Goal: Task Accomplishment & Management: Use online tool/utility

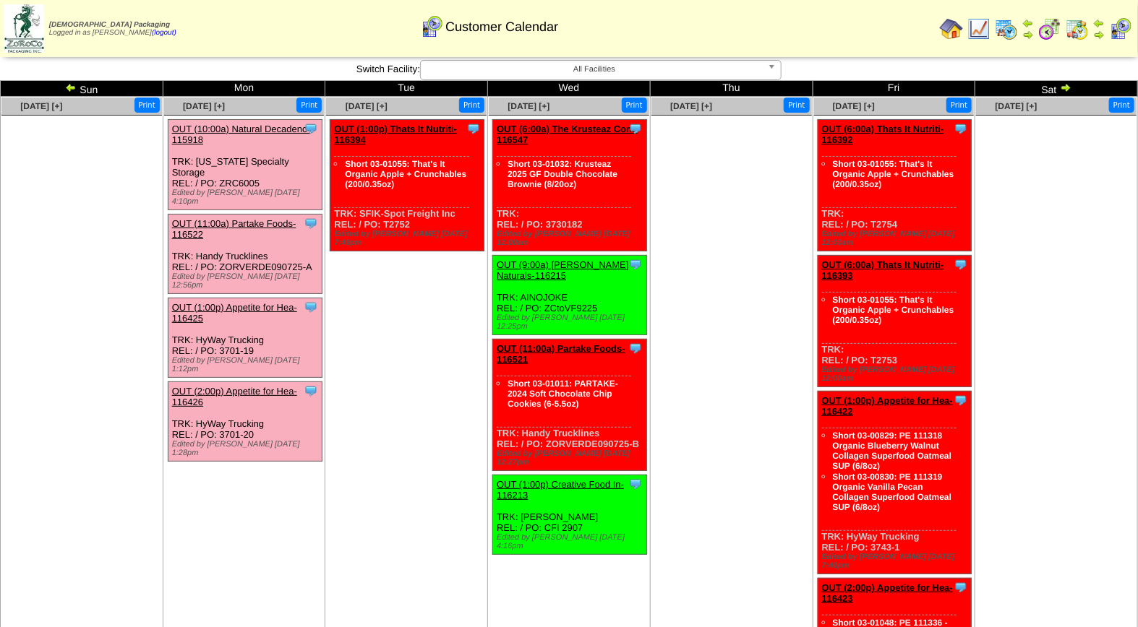
click at [239, 218] on link "OUT (11:00a) Partake Foods-116522" at bounding box center [234, 229] width 124 height 22
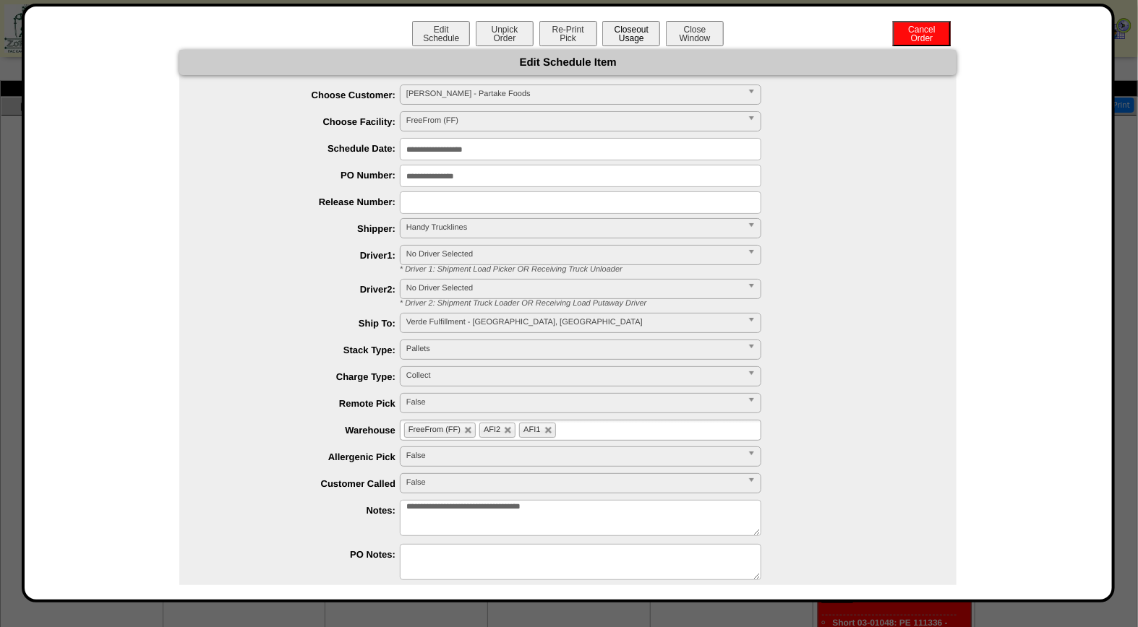
click at [629, 33] on button "Closeout Usage" at bounding box center [631, 33] width 58 height 25
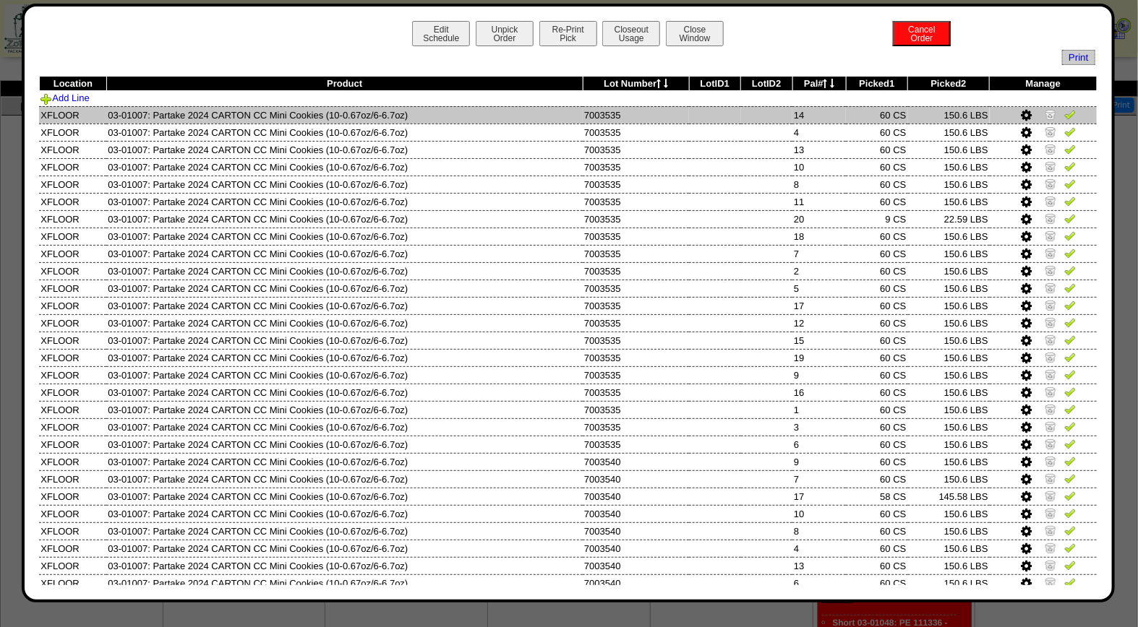
click at [1064, 116] on img at bounding box center [1070, 114] width 12 height 12
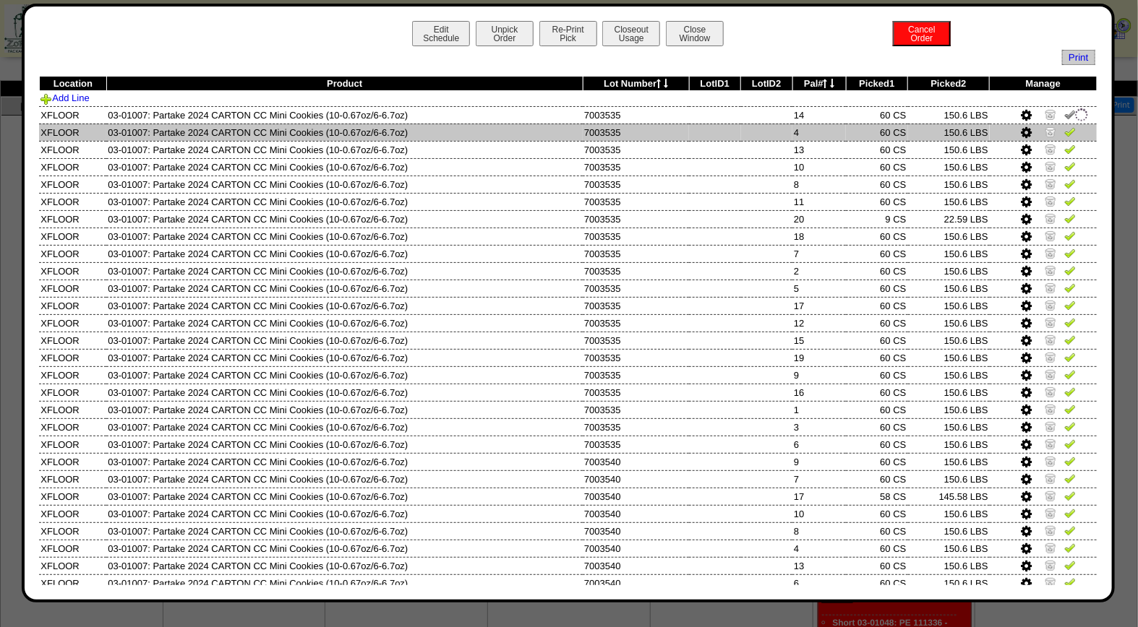
click at [1064, 133] on img at bounding box center [1070, 132] width 12 height 12
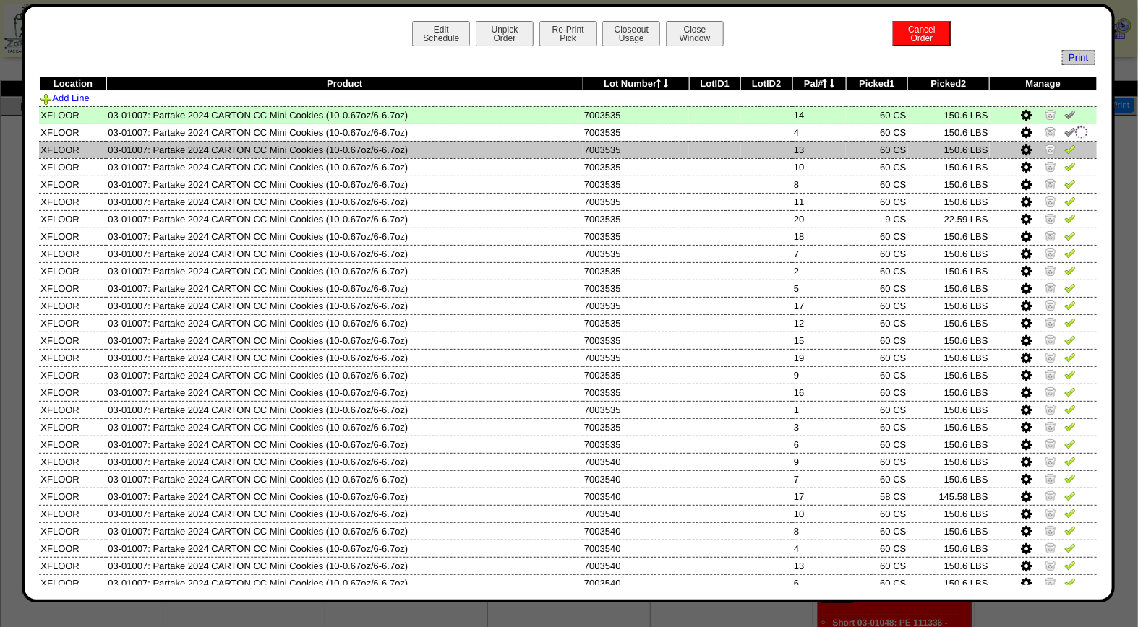
click at [1064, 155] on link at bounding box center [1070, 151] width 12 height 11
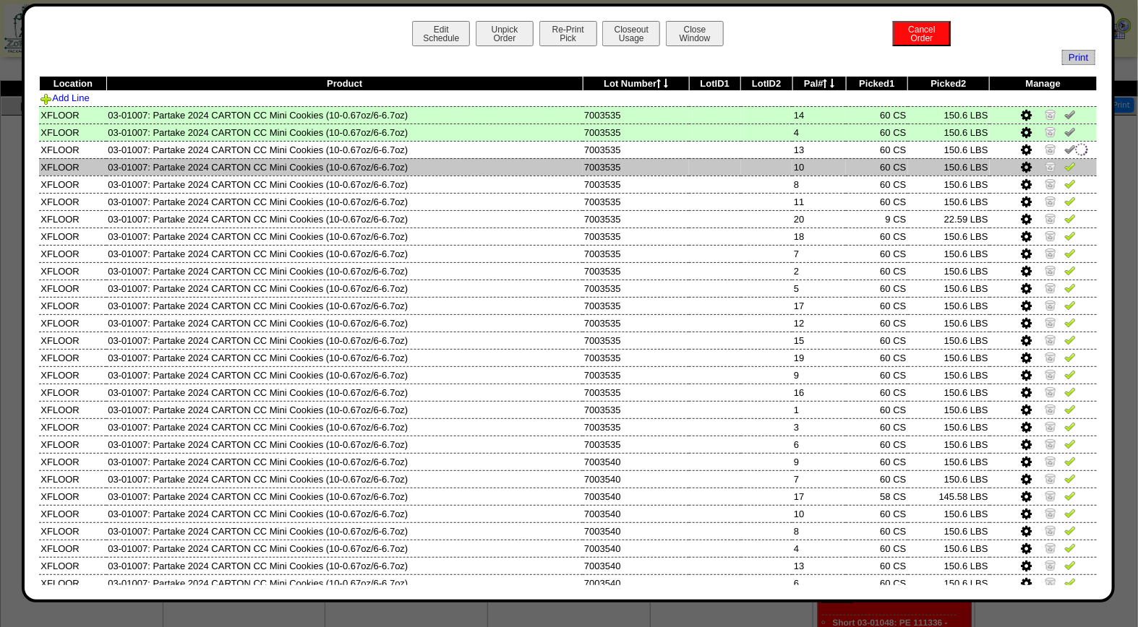
click at [1064, 170] on img at bounding box center [1070, 166] width 12 height 12
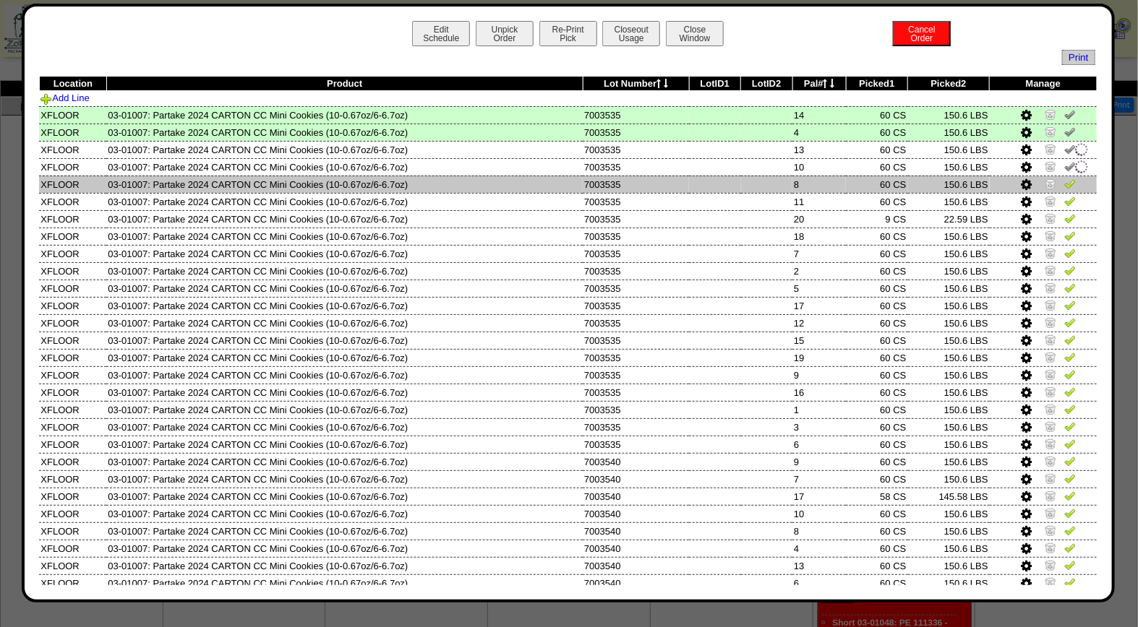
click at [1064, 184] on img at bounding box center [1070, 184] width 12 height 12
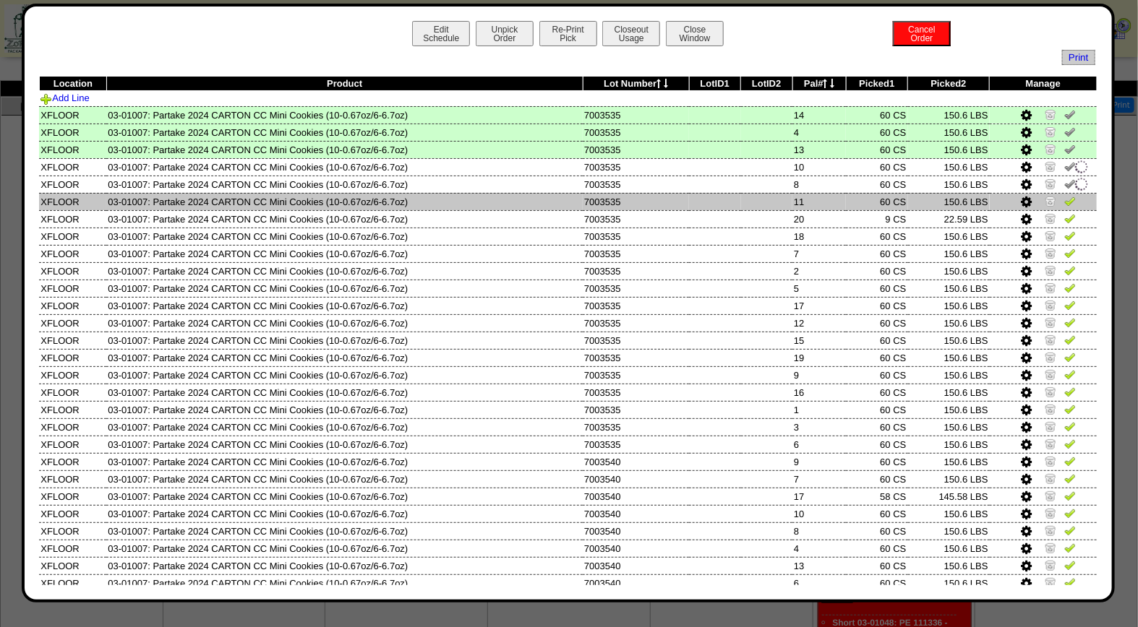
click at [1064, 201] on img at bounding box center [1070, 201] width 12 height 12
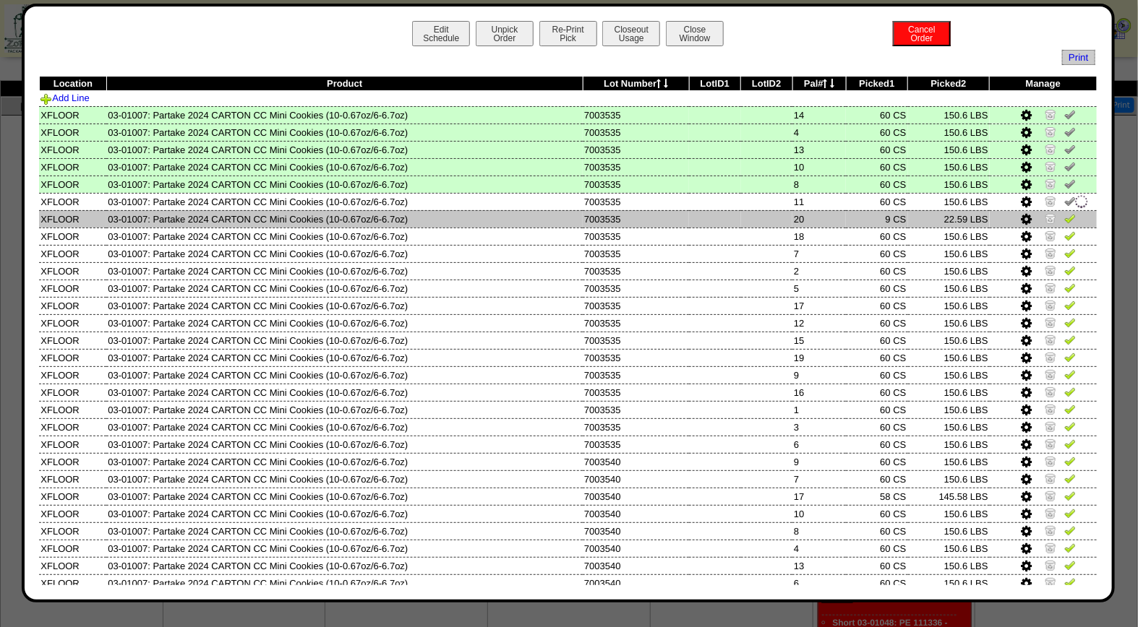
click at [1064, 213] on img at bounding box center [1070, 219] width 12 height 12
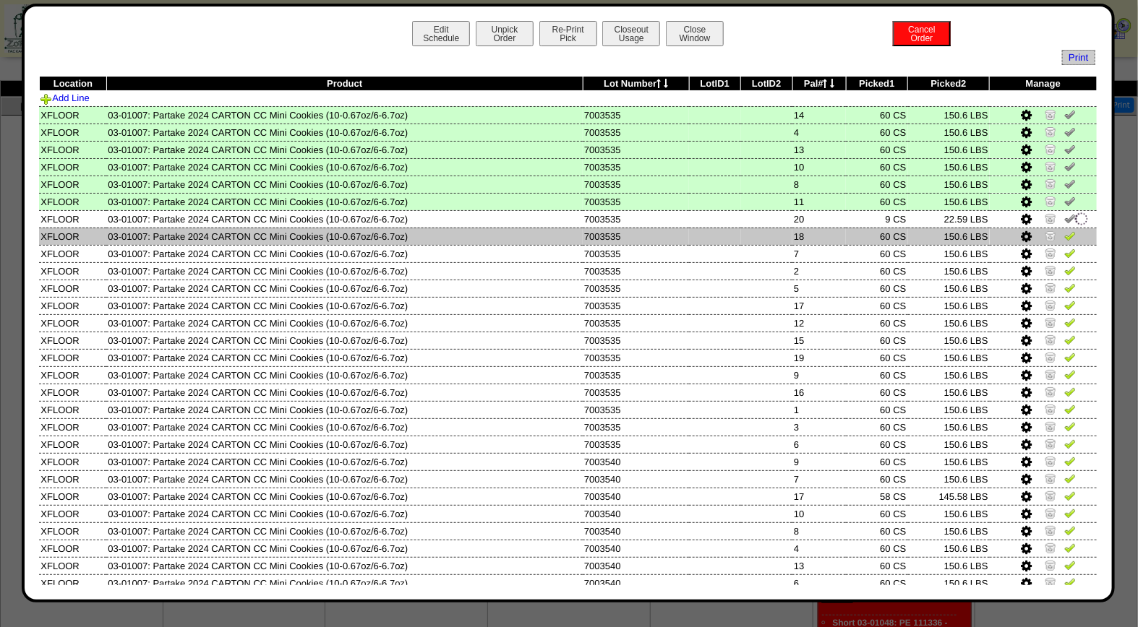
click at [1064, 239] on img at bounding box center [1070, 236] width 12 height 12
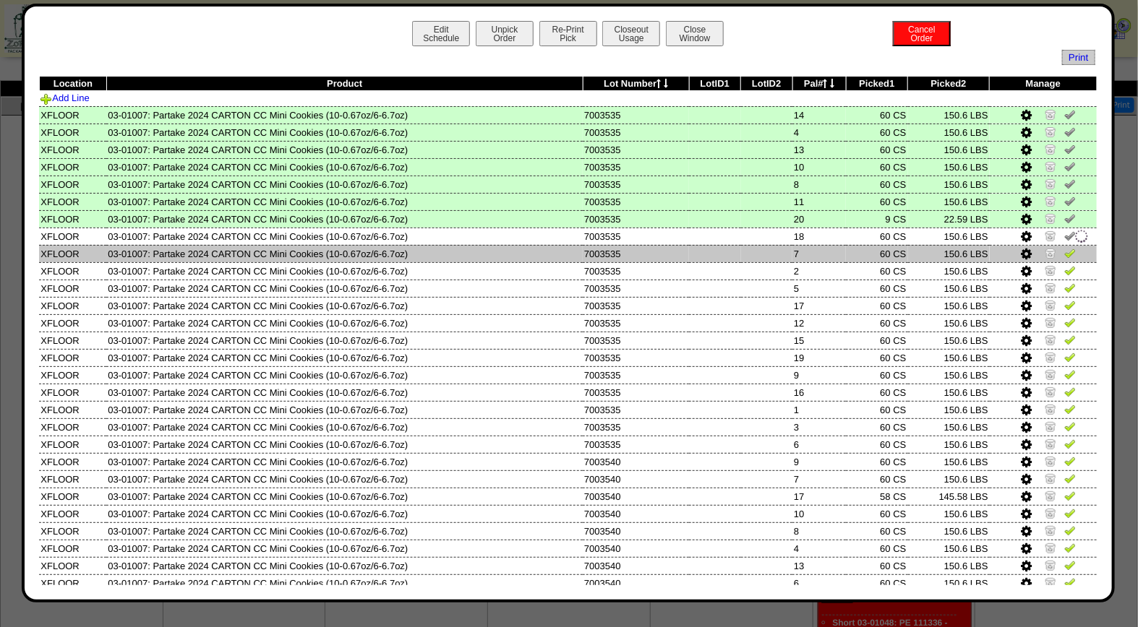
click at [1064, 257] on link at bounding box center [1070, 255] width 12 height 11
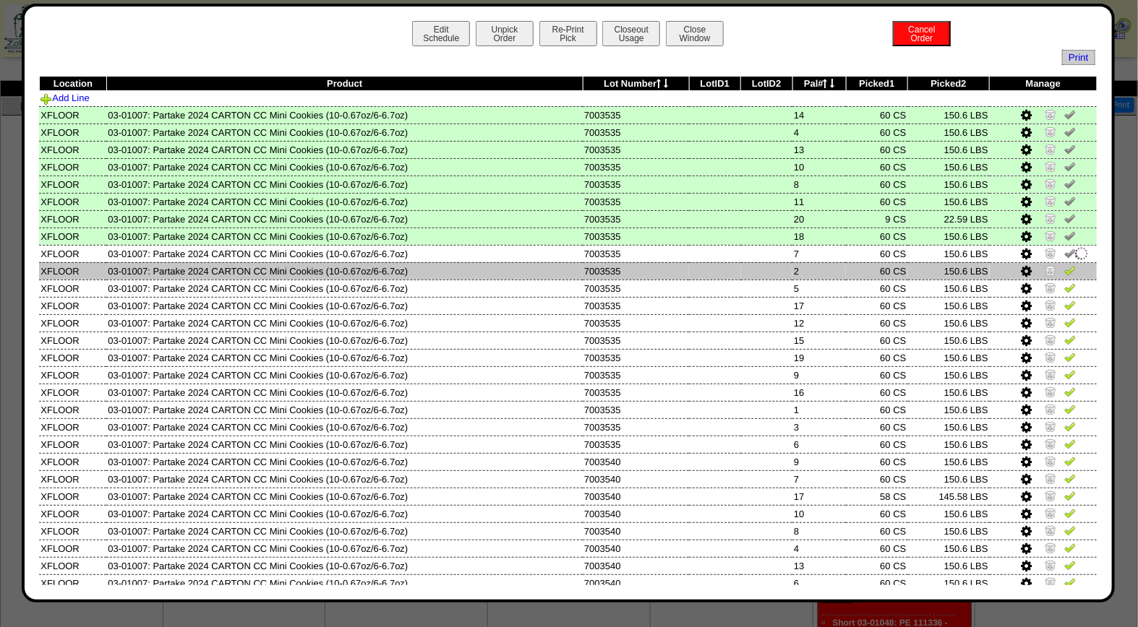
click at [1064, 270] on img at bounding box center [1070, 271] width 12 height 12
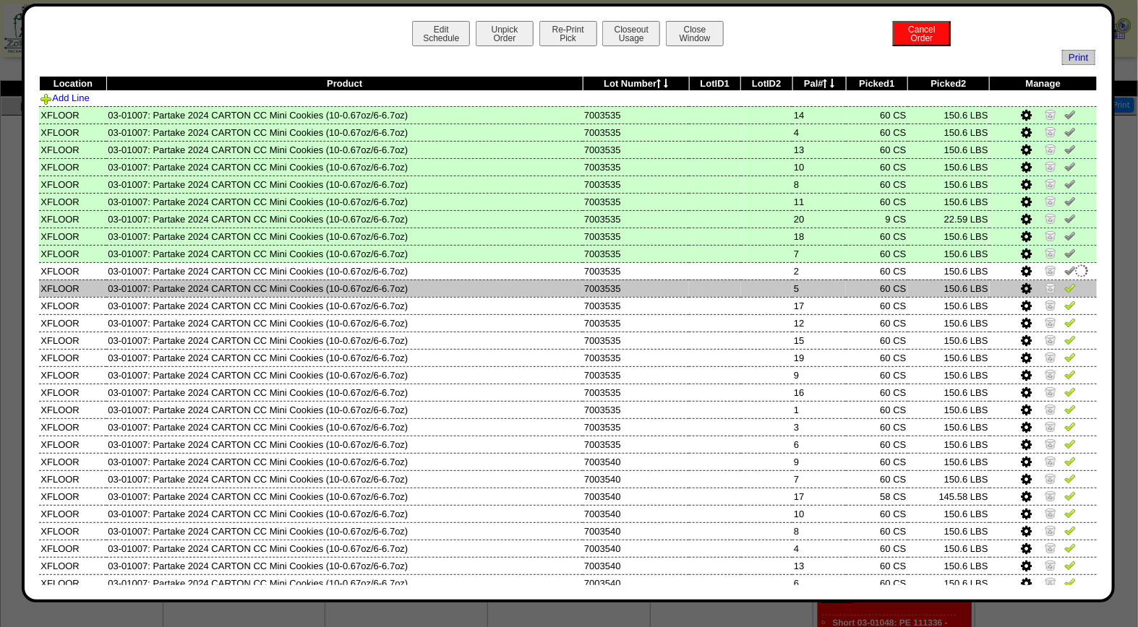
click at [1064, 283] on img at bounding box center [1070, 288] width 12 height 12
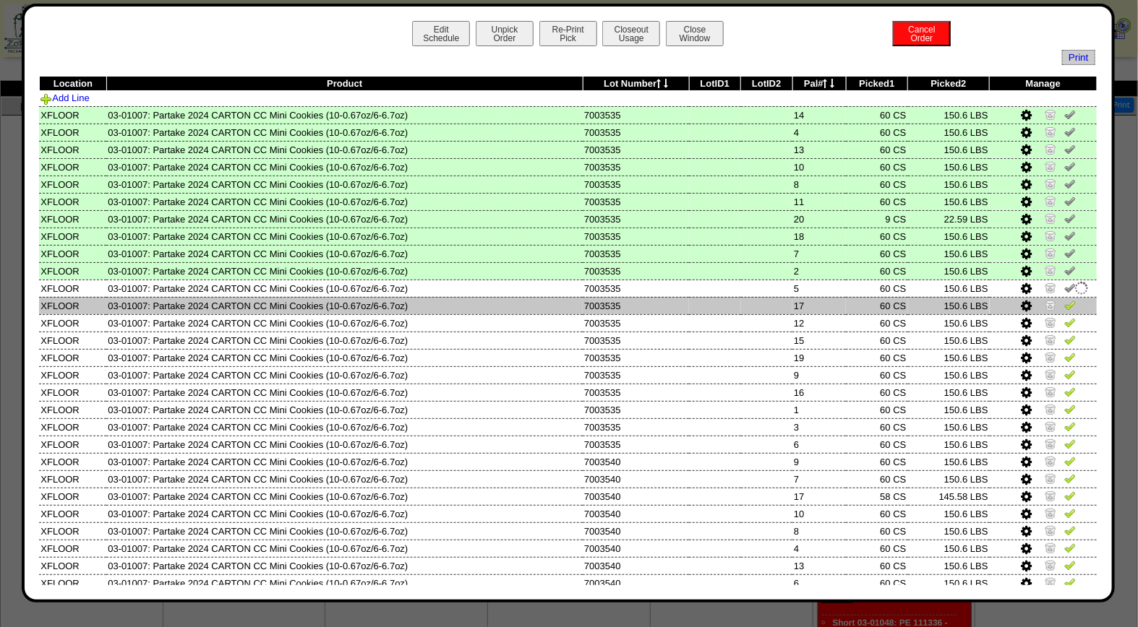
click at [1064, 305] on img at bounding box center [1070, 305] width 12 height 12
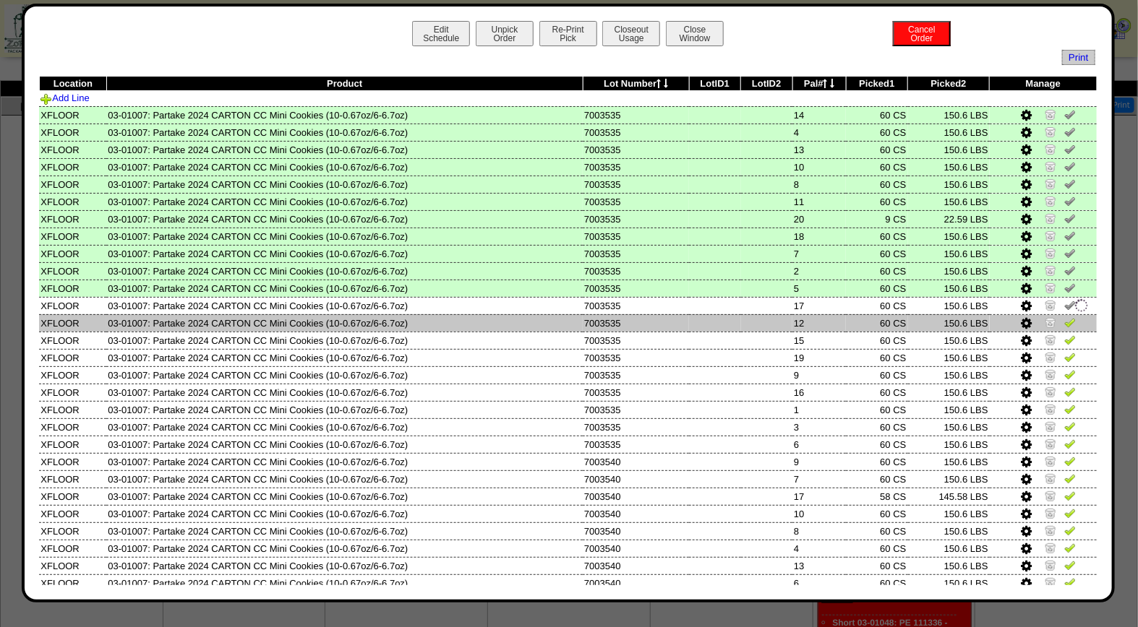
click at [1064, 320] on img at bounding box center [1070, 323] width 12 height 12
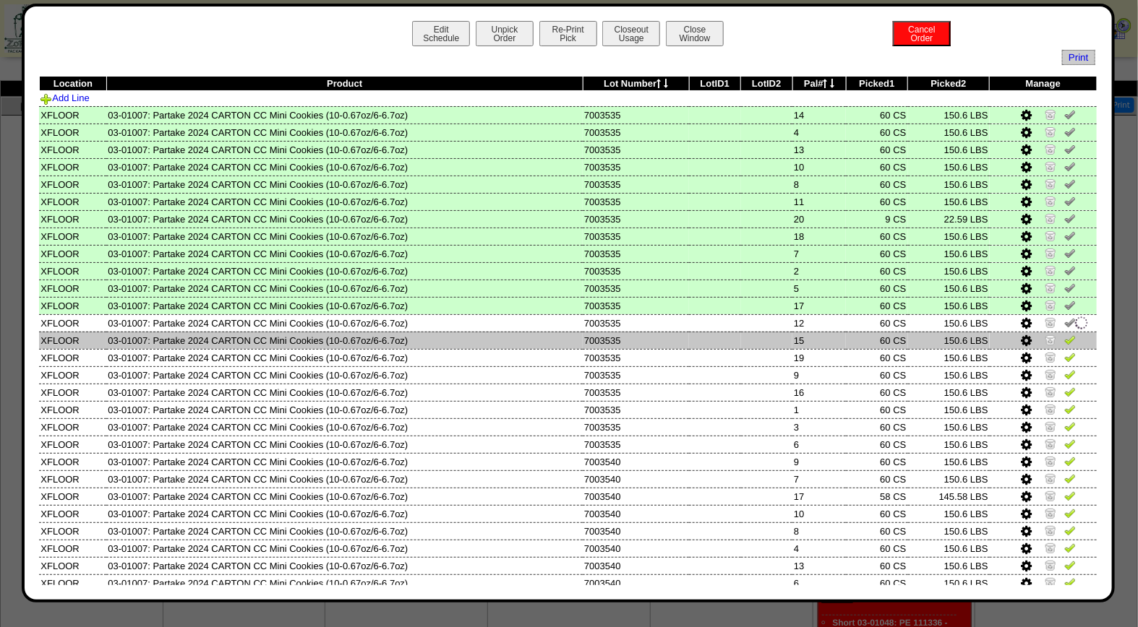
click at [1064, 338] on img at bounding box center [1070, 340] width 12 height 12
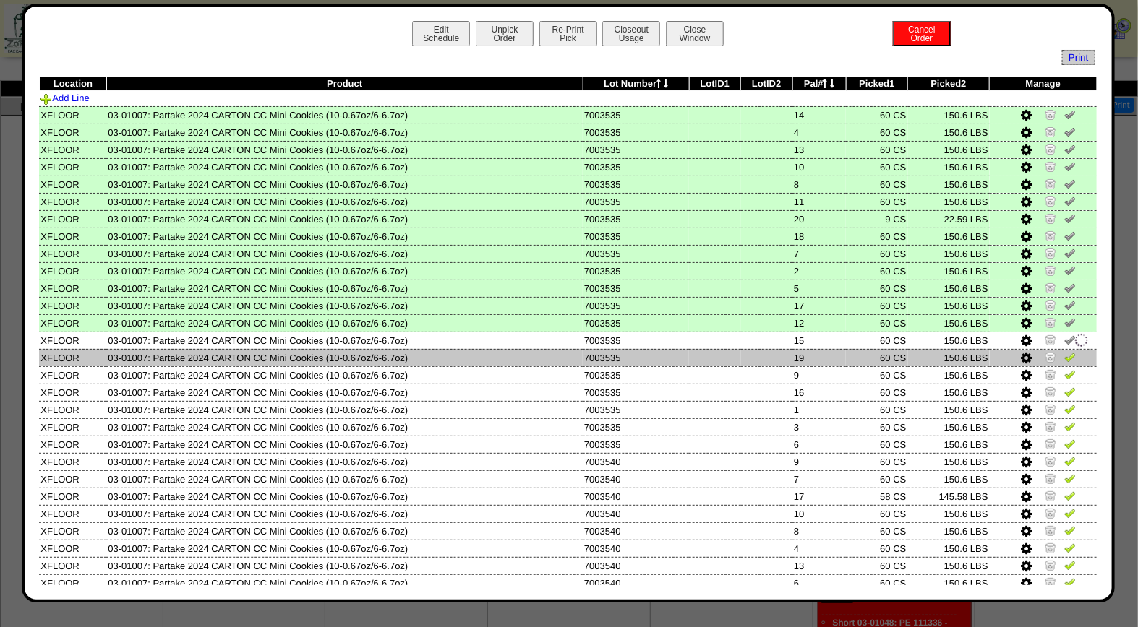
click at [1064, 356] on img at bounding box center [1070, 357] width 12 height 12
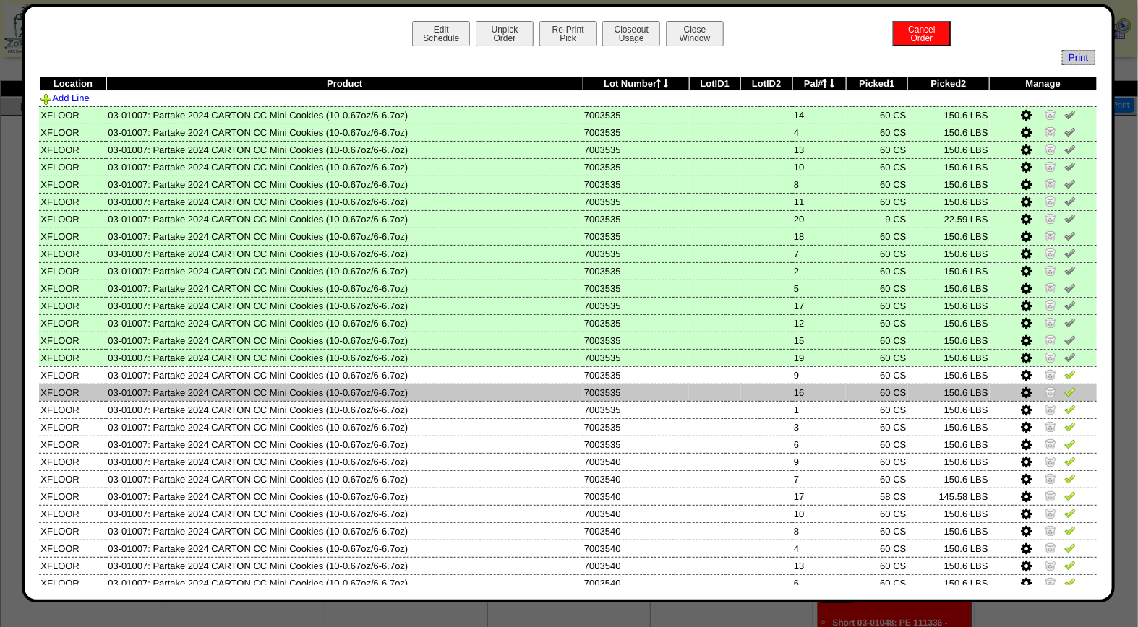
drag, startPoint x: 1061, startPoint y: 372, endPoint x: 1063, endPoint y: 379, distance: 7.5
click at [1064, 372] on img at bounding box center [1070, 375] width 12 height 12
click at [1064, 389] on img at bounding box center [1070, 392] width 12 height 12
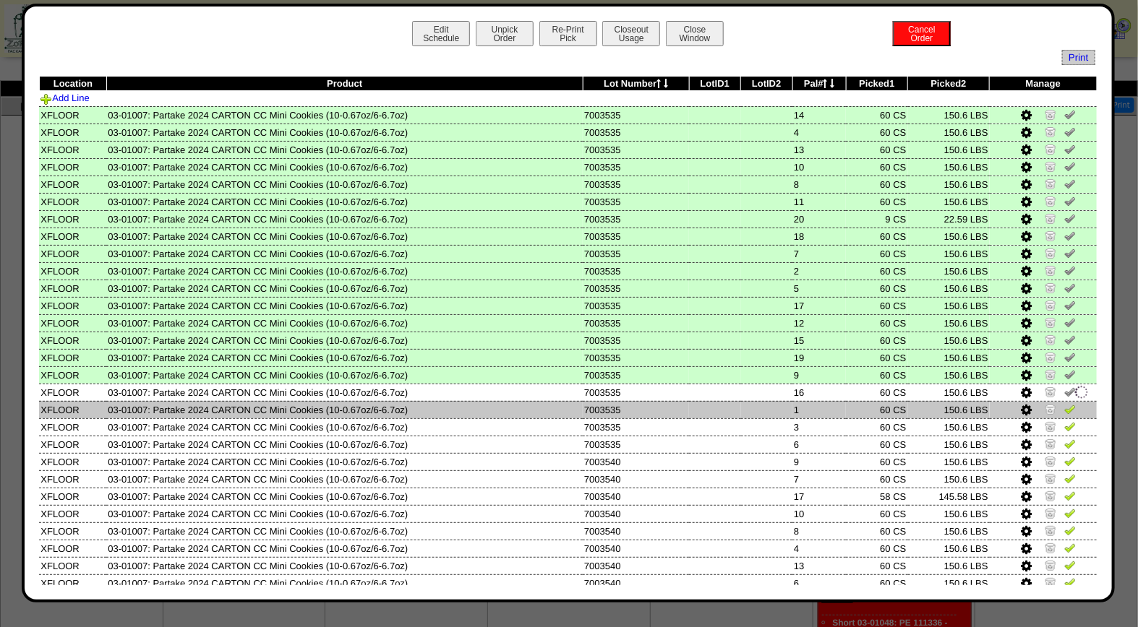
click at [1064, 403] on img at bounding box center [1070, 409] width 12 height 12
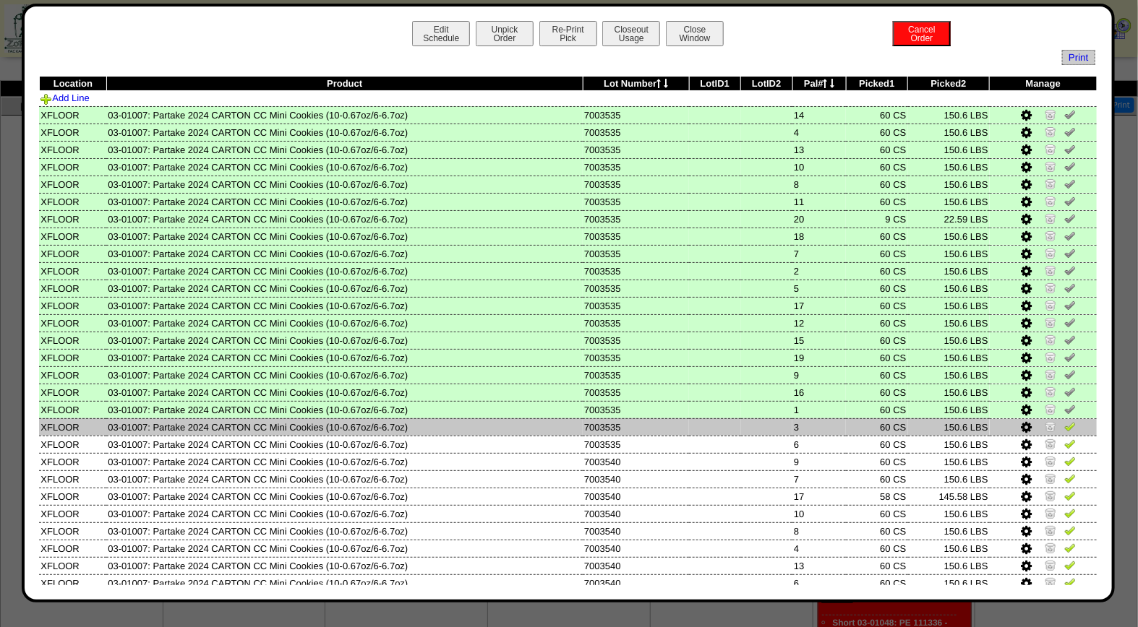
click at [1064, 421] on img at bounding box center [1070, 427] width 12 height 12
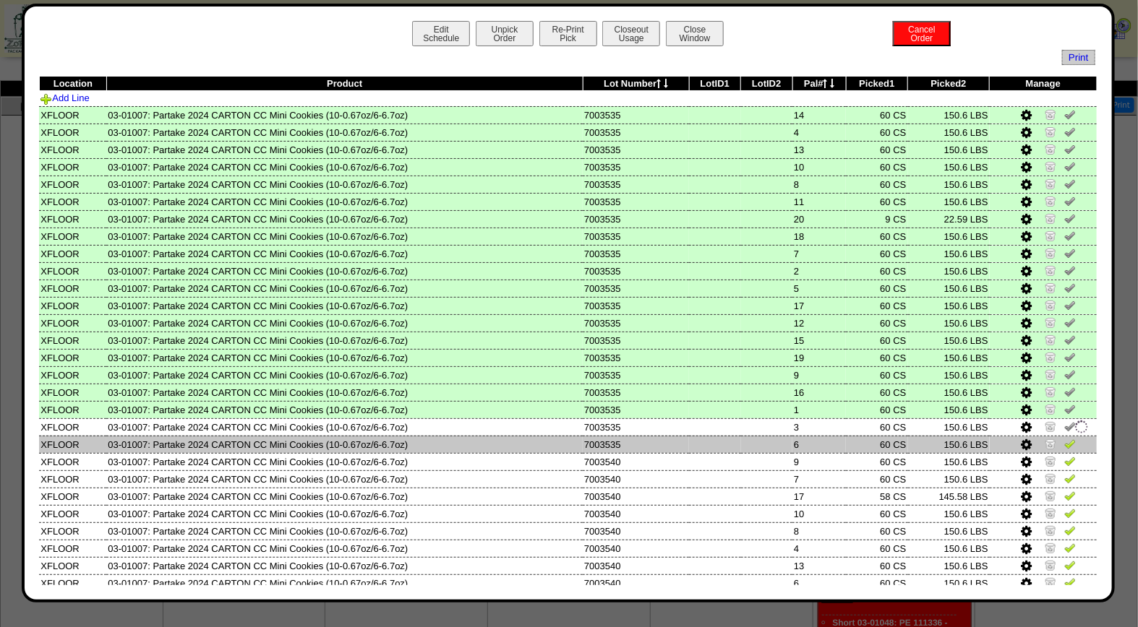
click at [1064, 441] on img at bounding box center [1070, 444] width 12 height 12
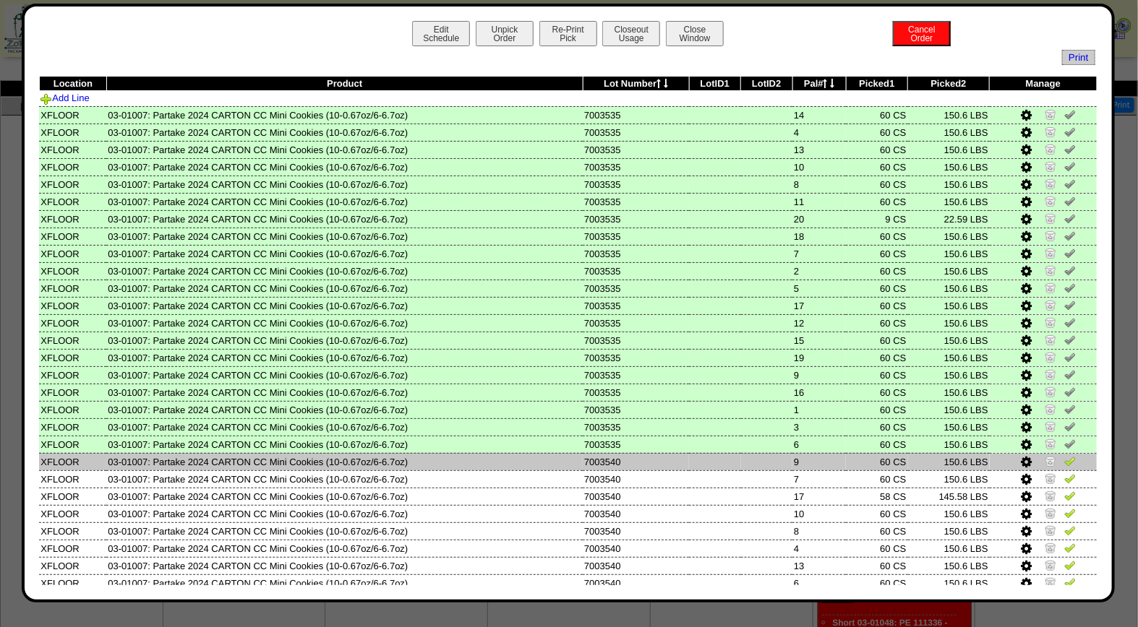
click at [1064, 458] on img at bounding box center [1070, 461] width 12 height 12
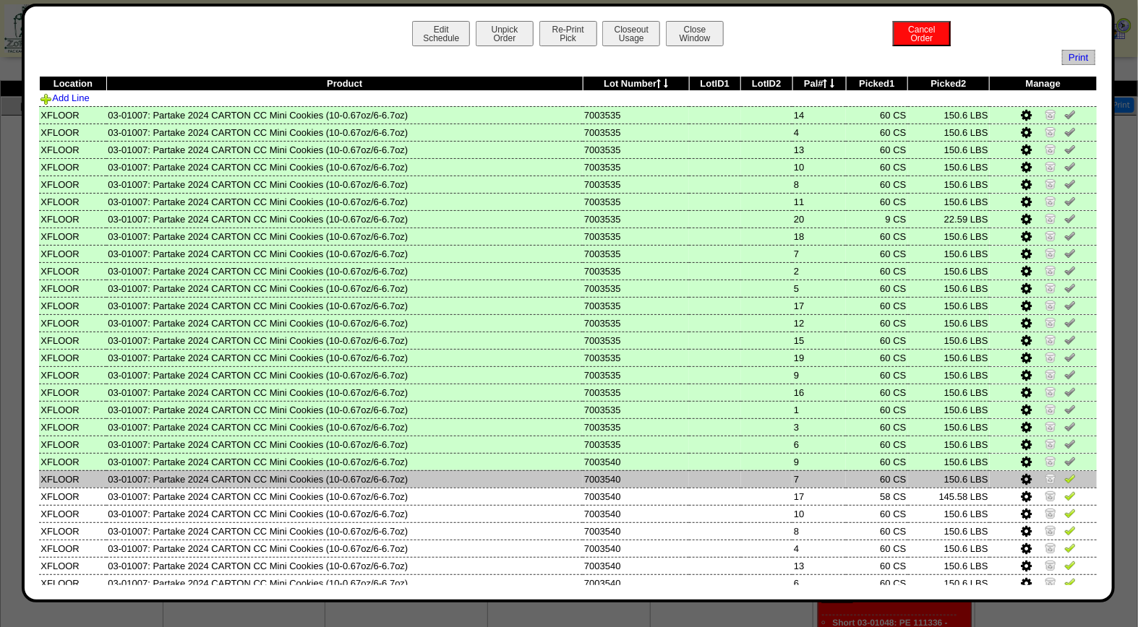
click at [1064, 479] on link at bounding box center [1070, 481] width 12 height 11
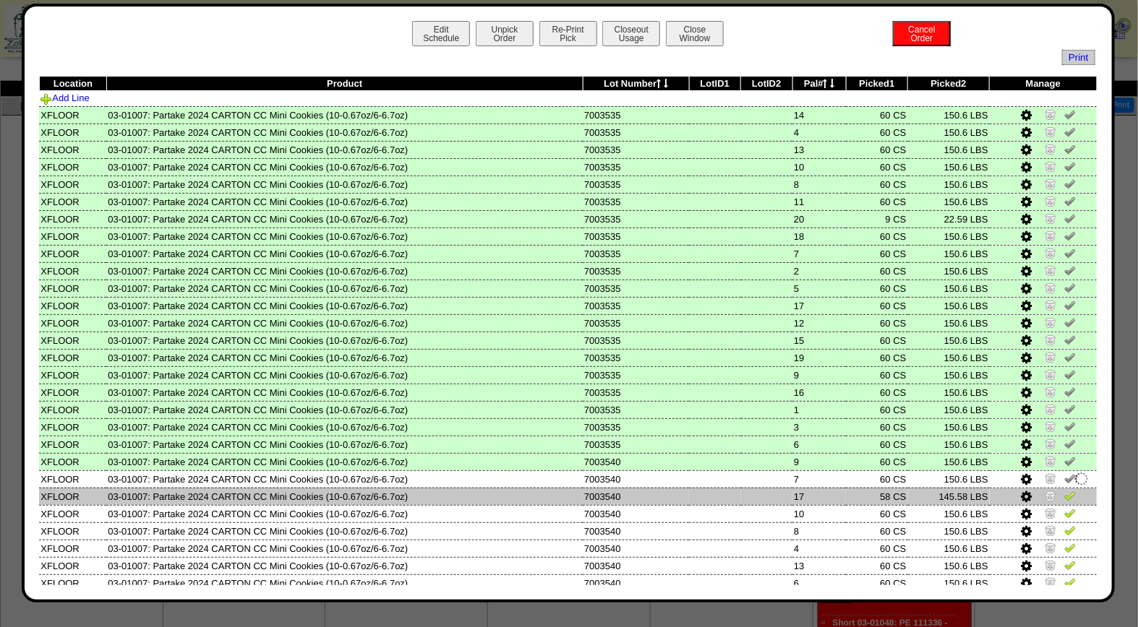
click at [1064, 490] on img at bounding box center [1070, 496] width 12 height 12
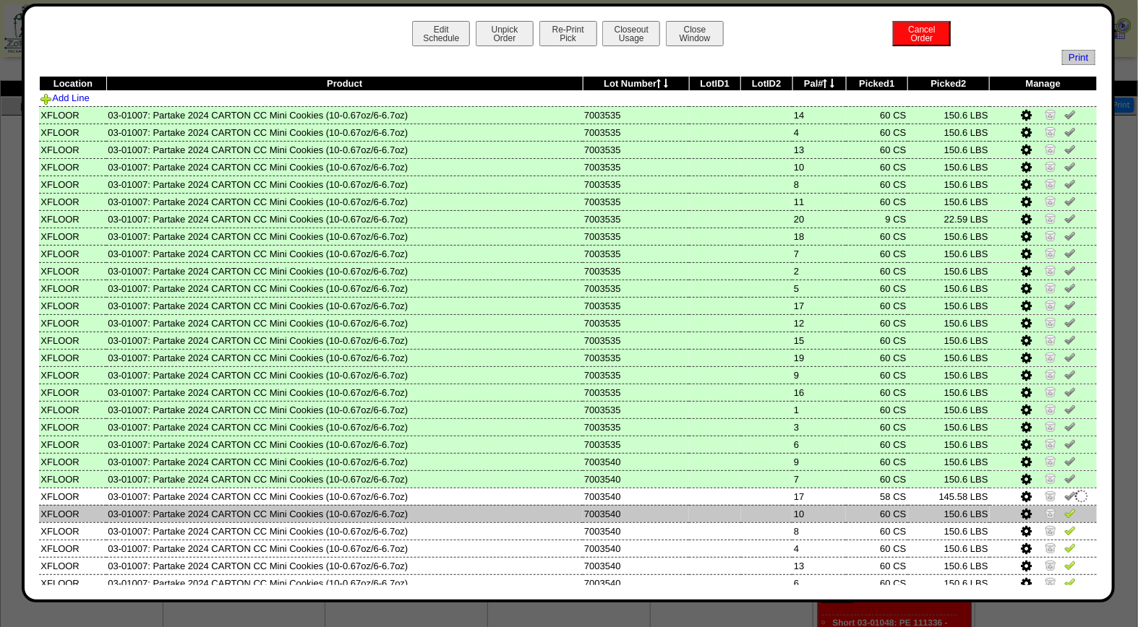
click at [1064, 510] on img at bounding box center [1070, 513] width 12 height 12
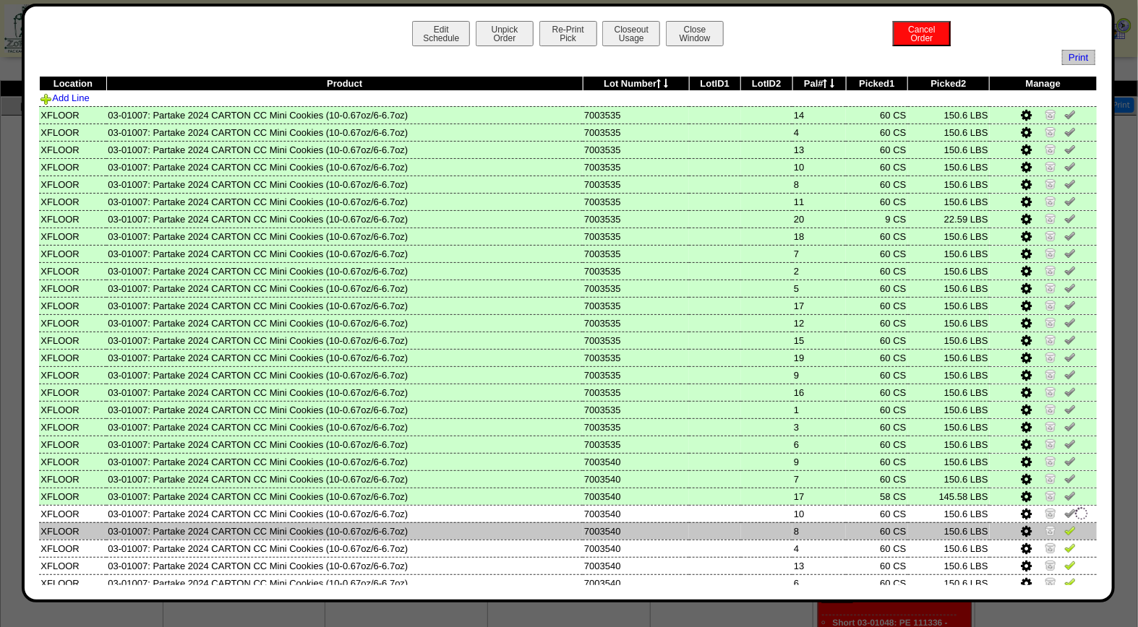
click at [1064, 528] on img at bounding box center [1070, 531] width 12 height 12
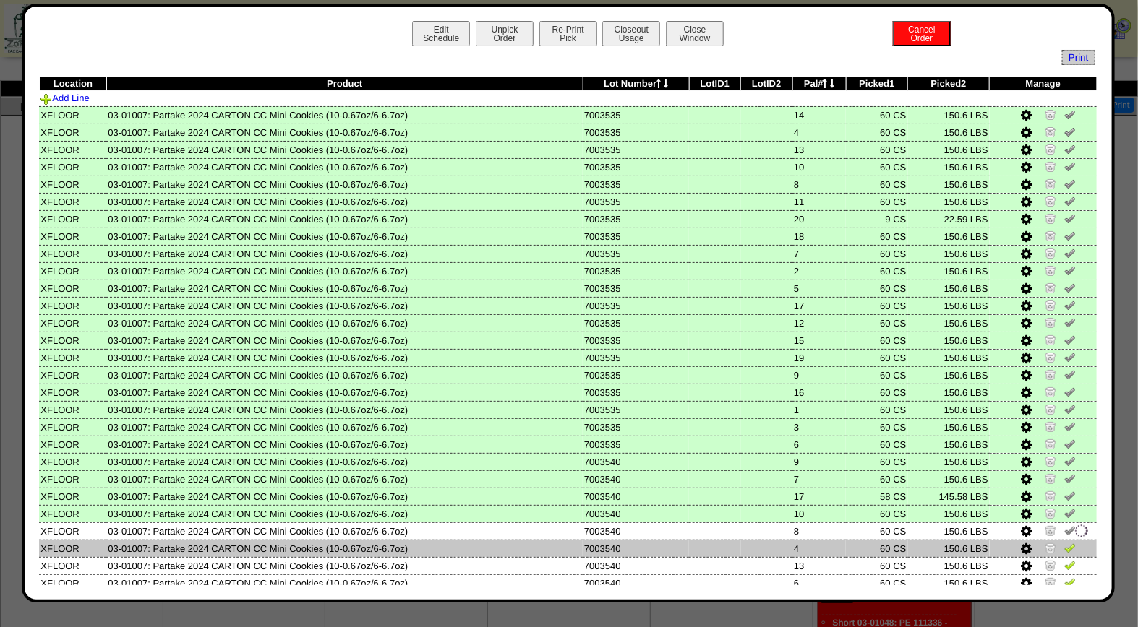
click at [1064, 544] on img at bounding box center [1070, 548] width 12 height 12
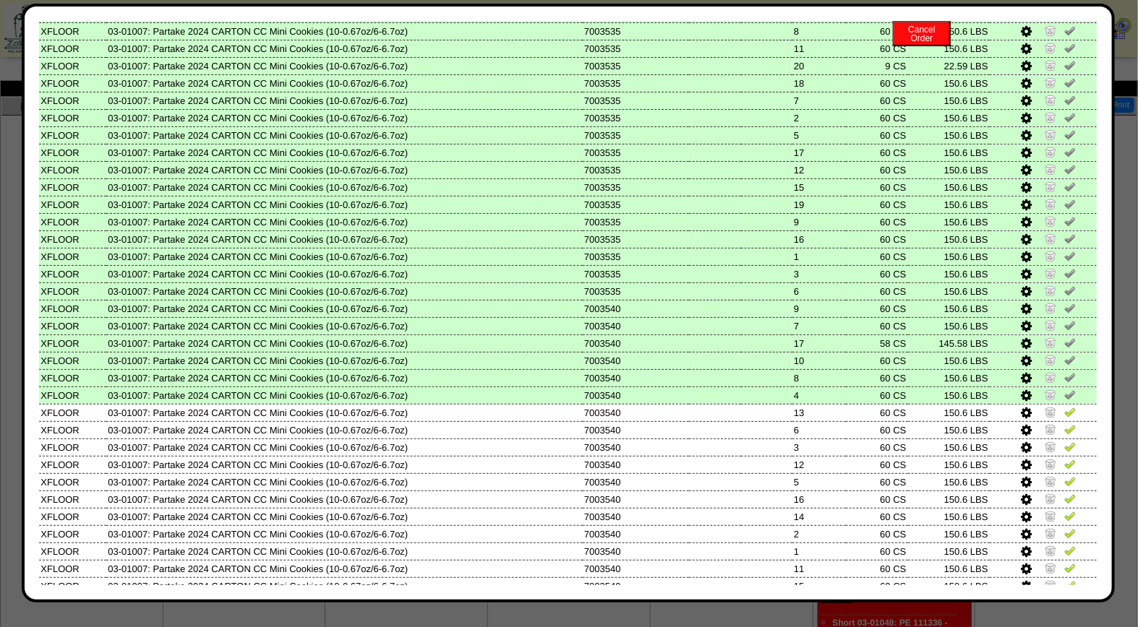
scroll to position [257, 0]
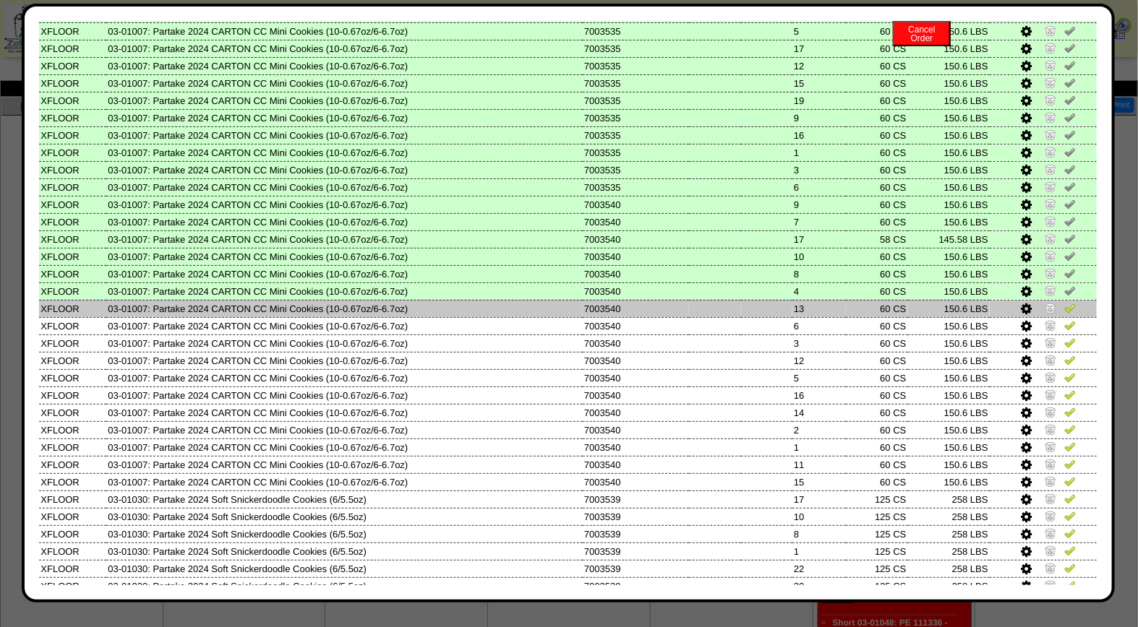
click at [1064, 302] on img at bounding box center [1070, 308] width 12 height 12
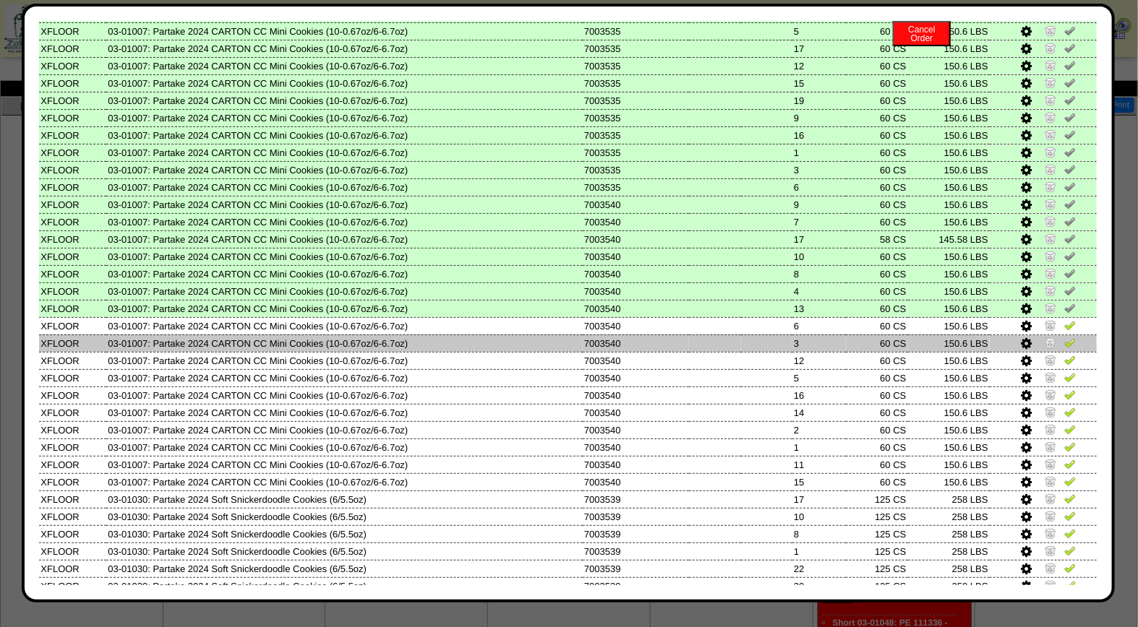
drag, startPoint x: 1058, startPoint y: 320, endPoint x: 1056, endPoint y: 329, distance: 8.8
click at [1064, 320] on img at bounding box center [1070, 325] width 12 height 12
click at [1064, 337] on img at bounding box center [1070, 343] width 12 height 12
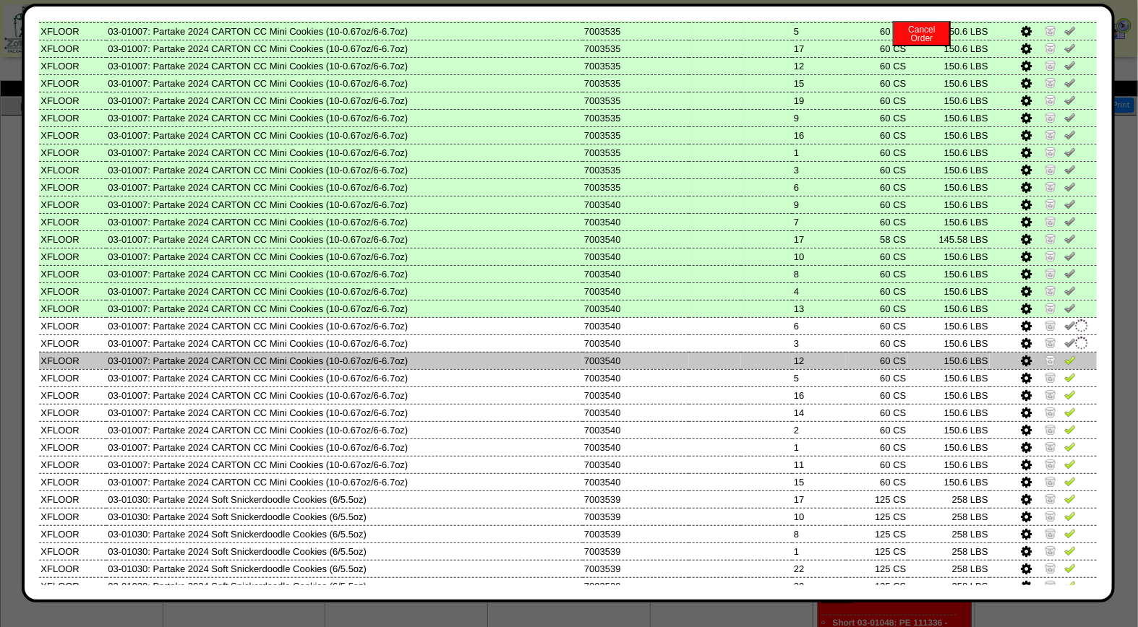
click at [1064, 356] on img at bounding box center [1070, 360] width 12 height 12
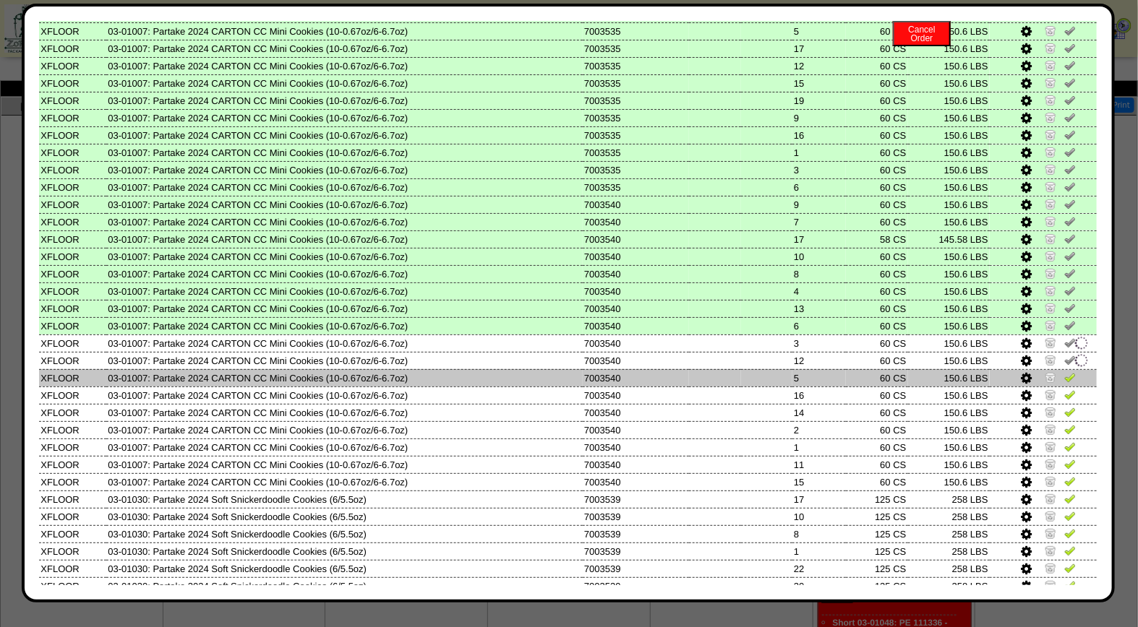
click at [1064, 372] on img at bounding box center [1070, 378] width 12 height 12
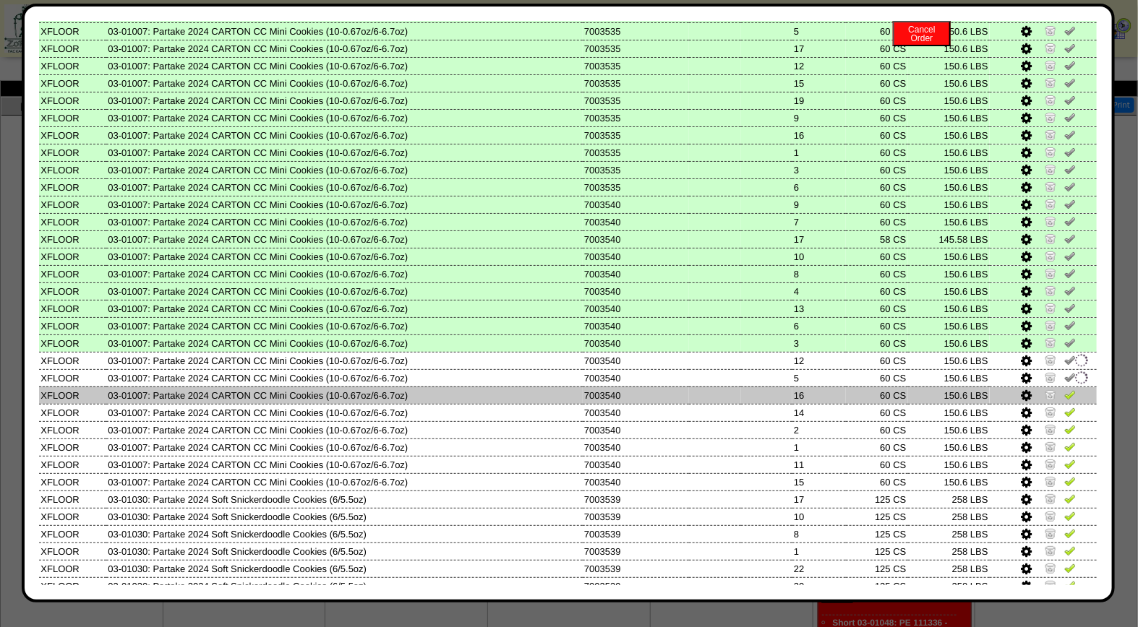
click at [1064, 389] on img at bounding box center [1070, 395] width 12 height 12
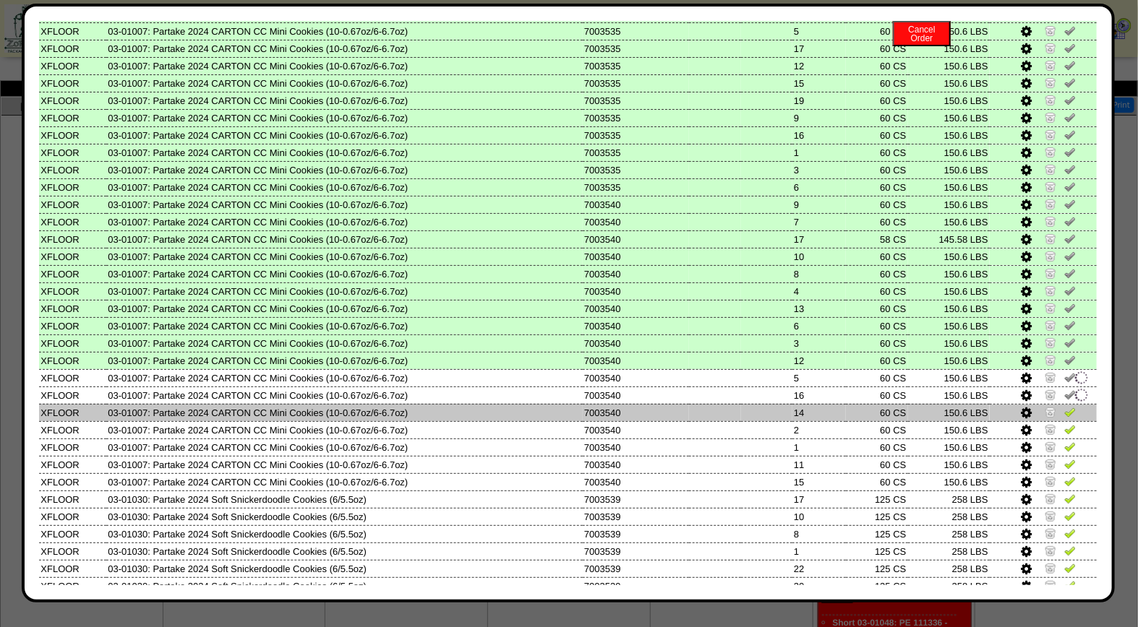
click at [1064, 406] on img at bounding box center [1070, 412] width 12 height 12
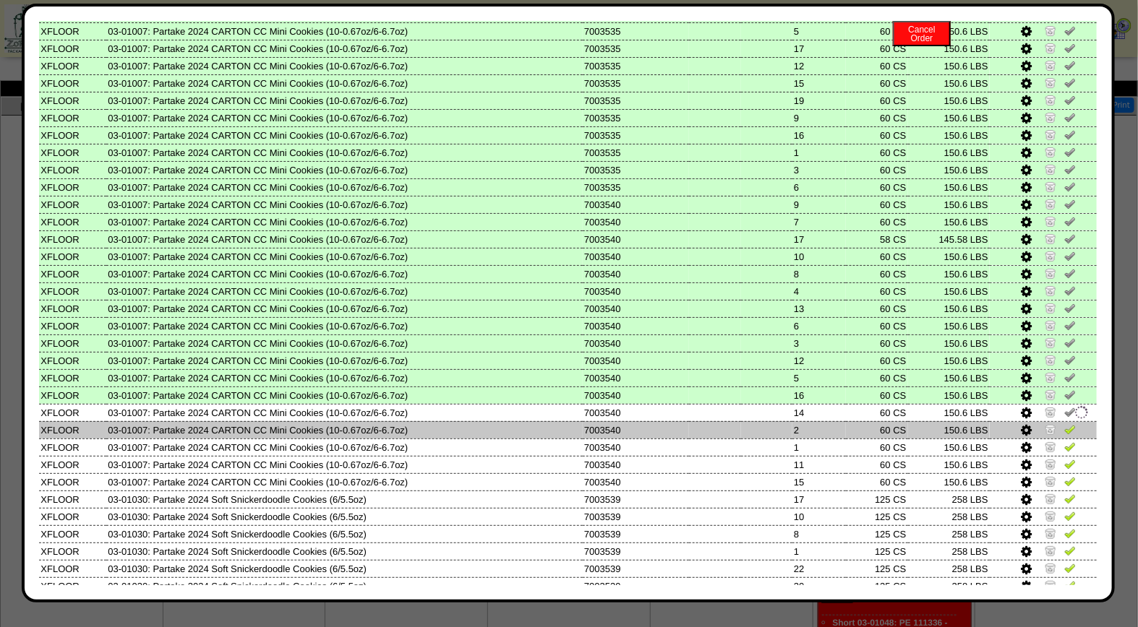
click at [1064, 424] on img at bounding box center [1070, 430] width 12 height 12
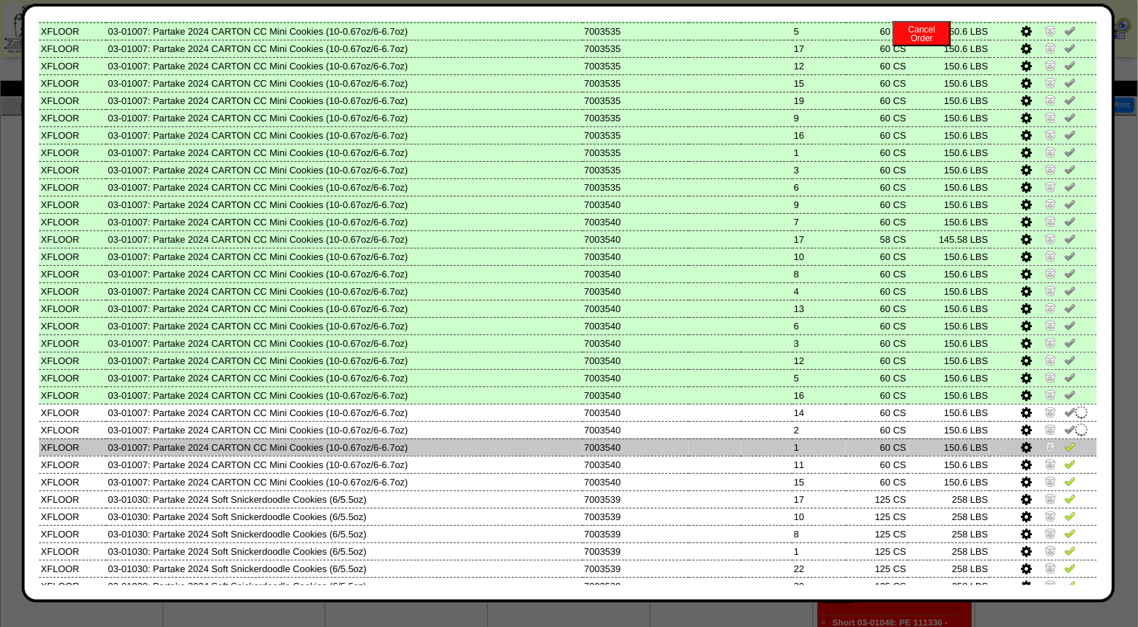
click at [1064, 441] on img at bounding box center [1070, 447] width 12 height 12
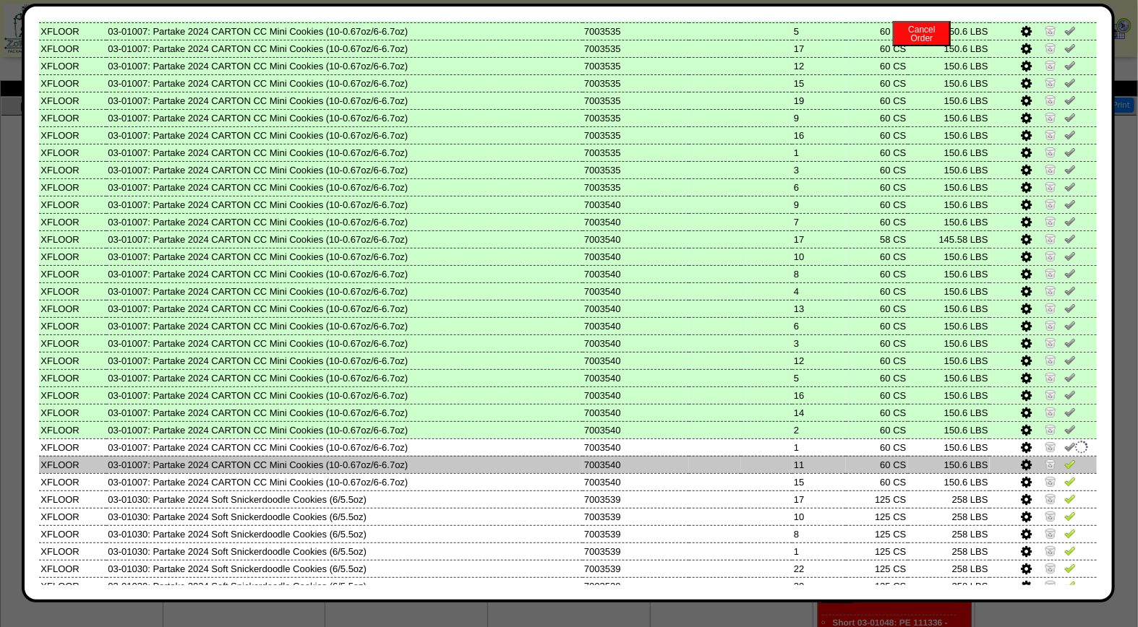
click at [1064, 458] on img at bounding box center [1070, 464] width 12 height 12
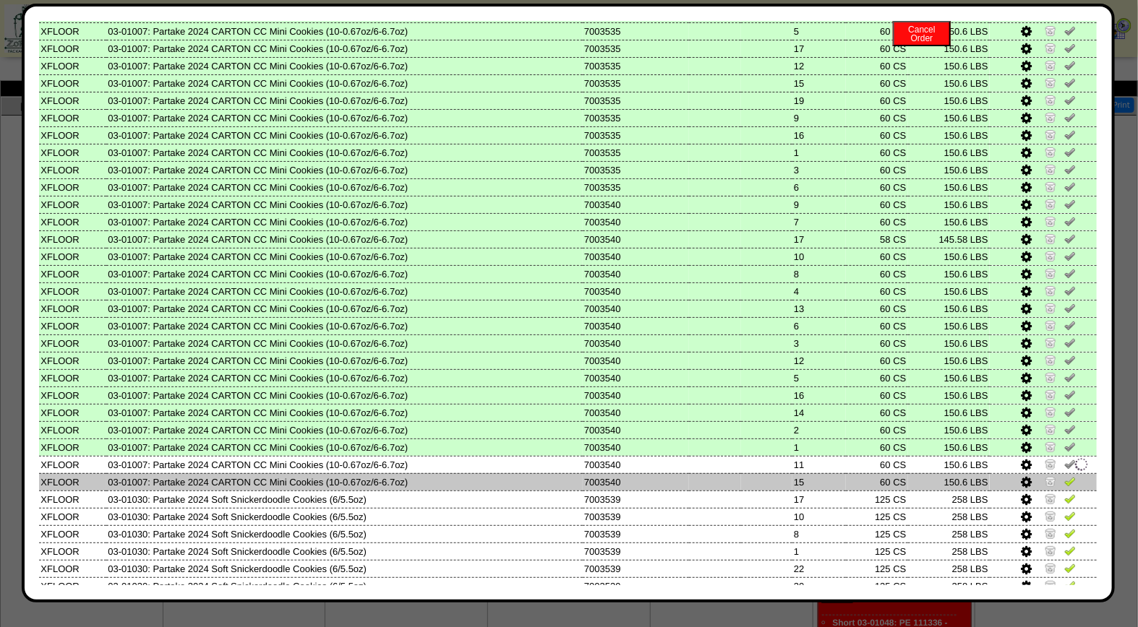
click at [1064, 476] on img at bounding box center [1070, 482] width 12 height 12
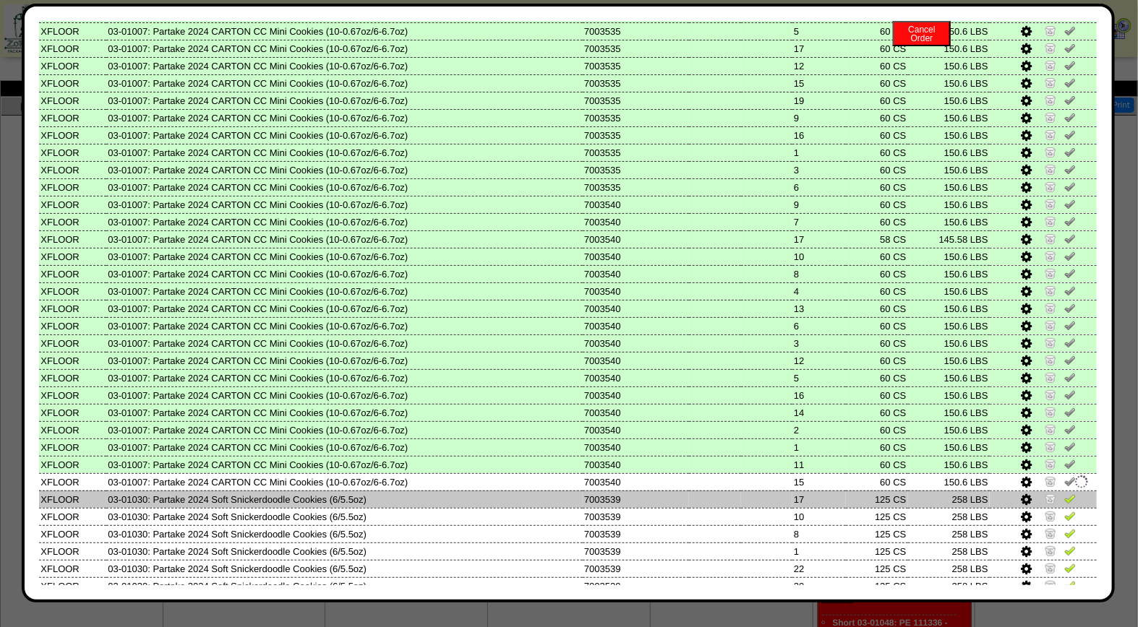
click at [1064, 493] on img at bounding box center [1070, 499] width 12 height 12
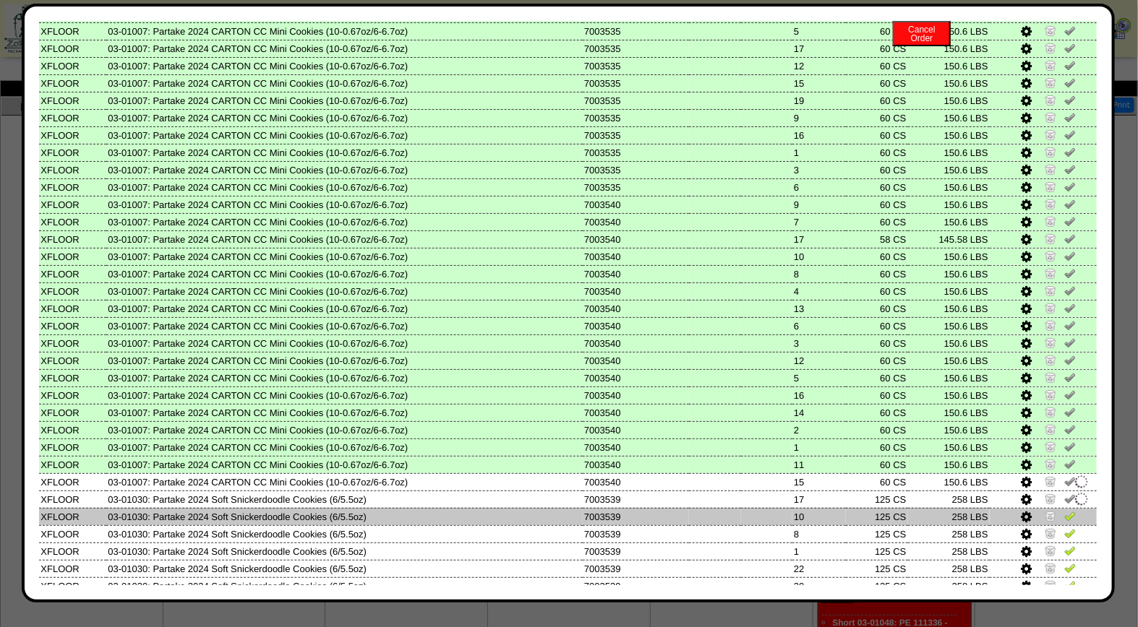
click at [1064, 510] on img at bounding box center [1070, 516] width 12 height 12
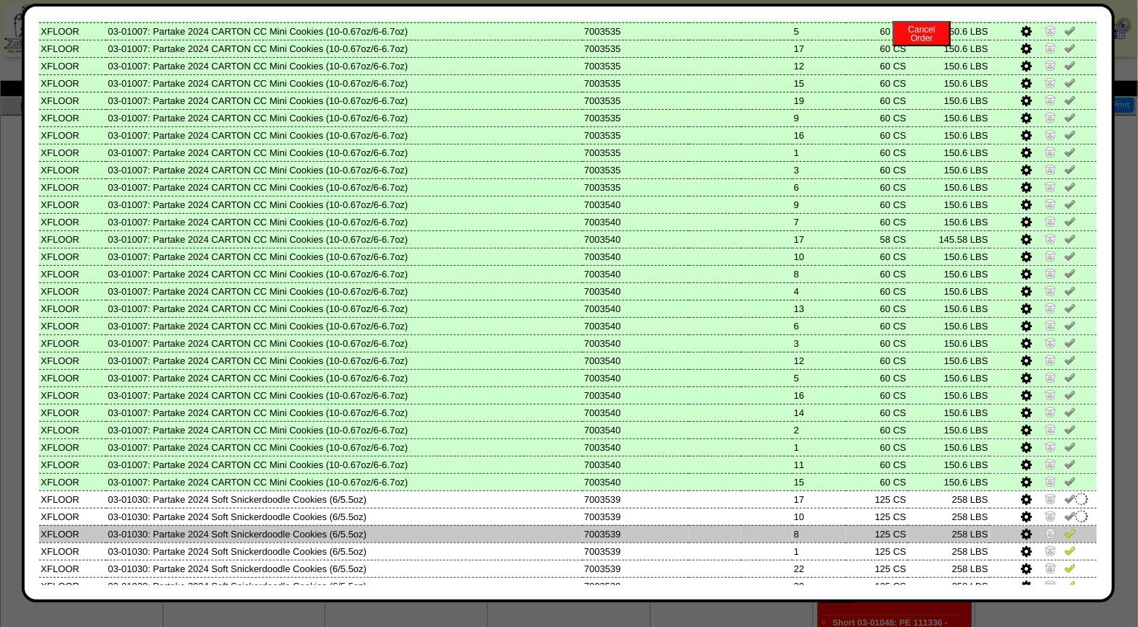
click at [1064, 528] on img at bounding box center [1070, 534] width 12 height 12
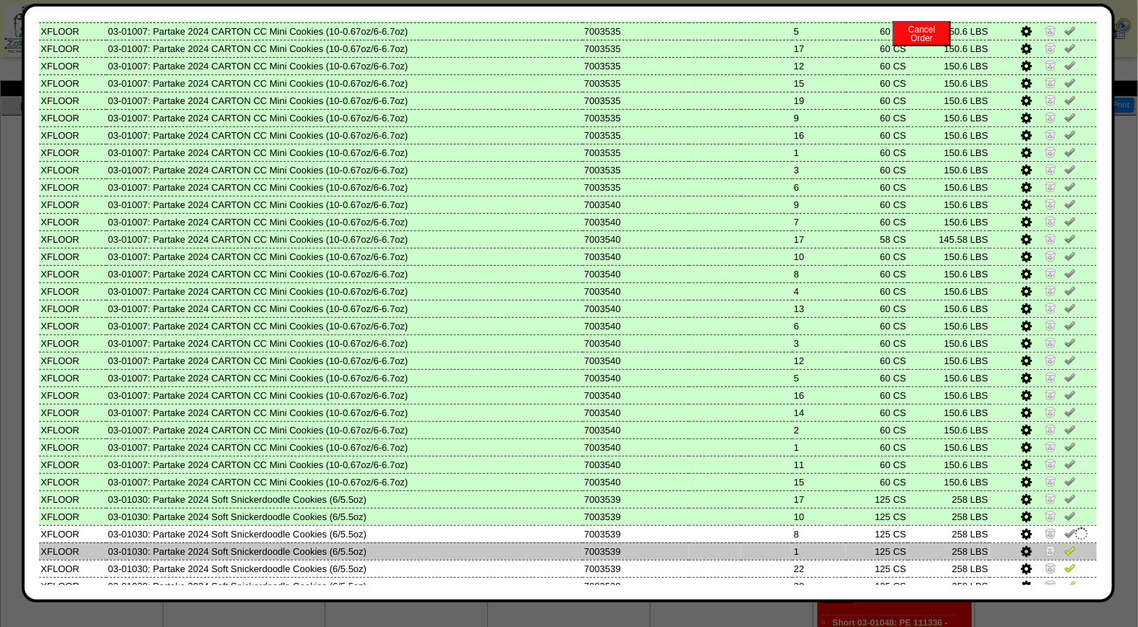
click at [1064, 545] on img at bounding box center [1070, 551] width 12 height 12
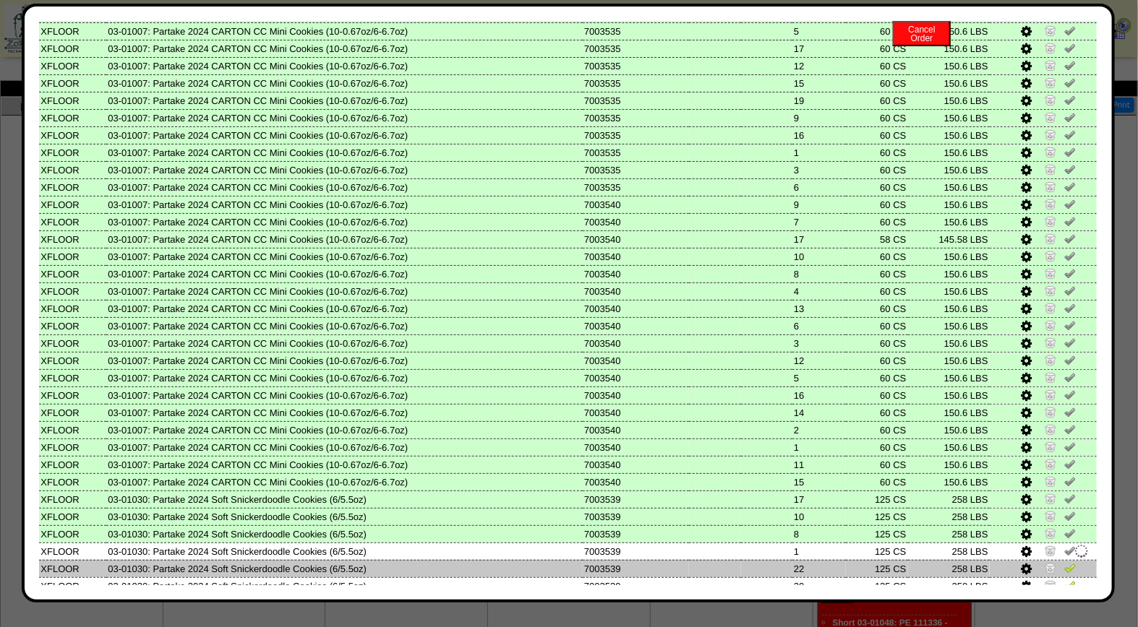
click at [1064, 562] on img at bounding box center [1070, 568] width 12 height 12
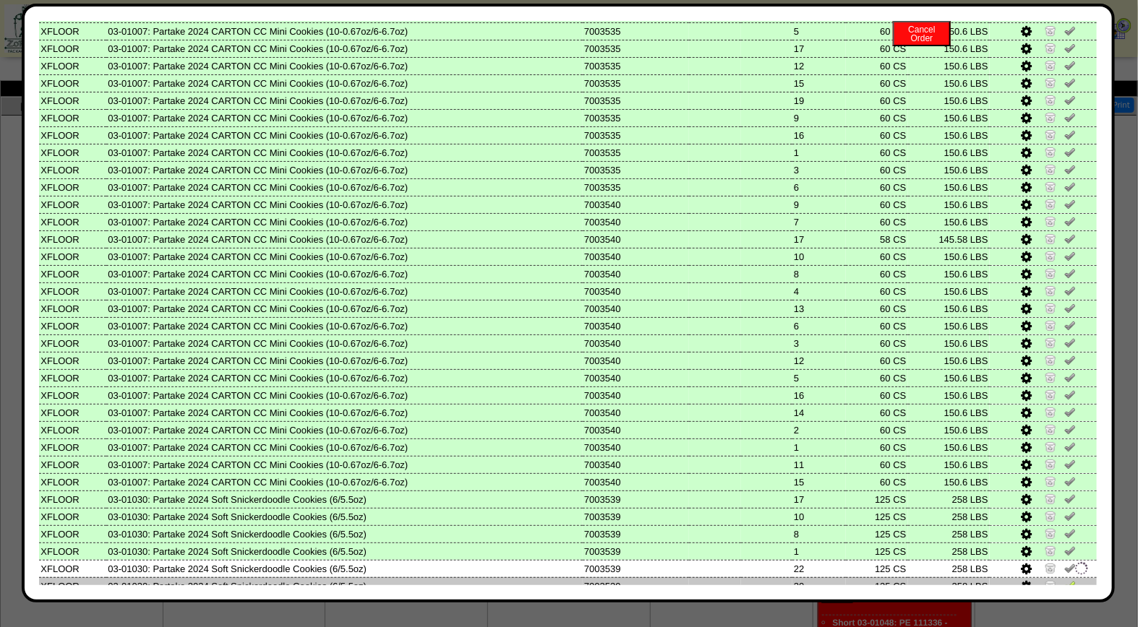
click at [1064, 580] on img at bounding box center [1070, 586] width 12 height 12
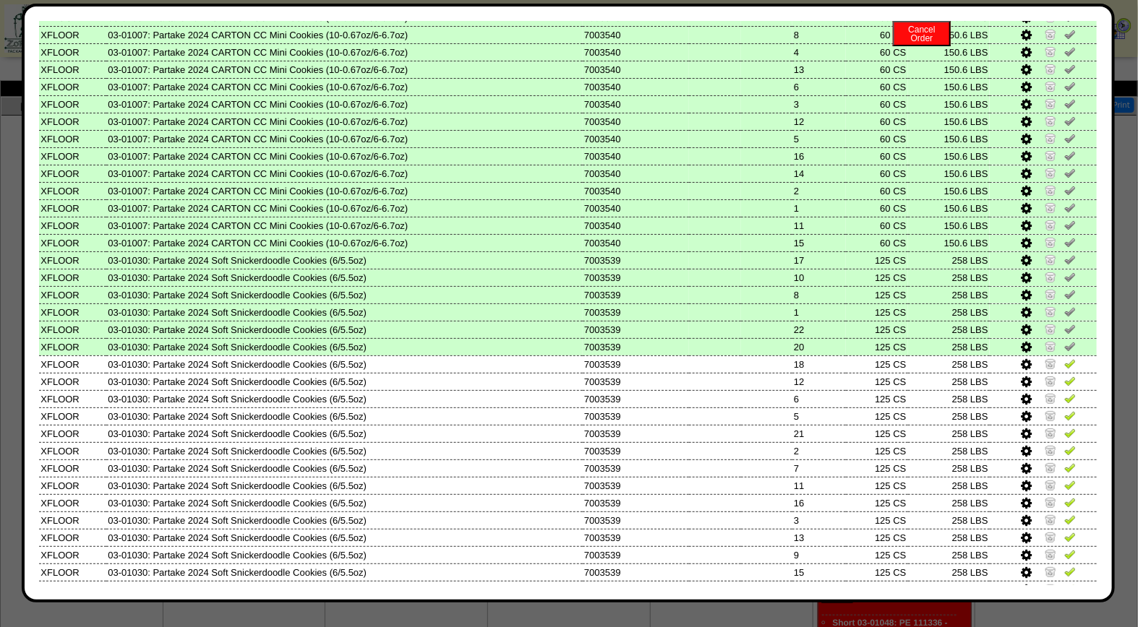
scroll to position [580, 0]
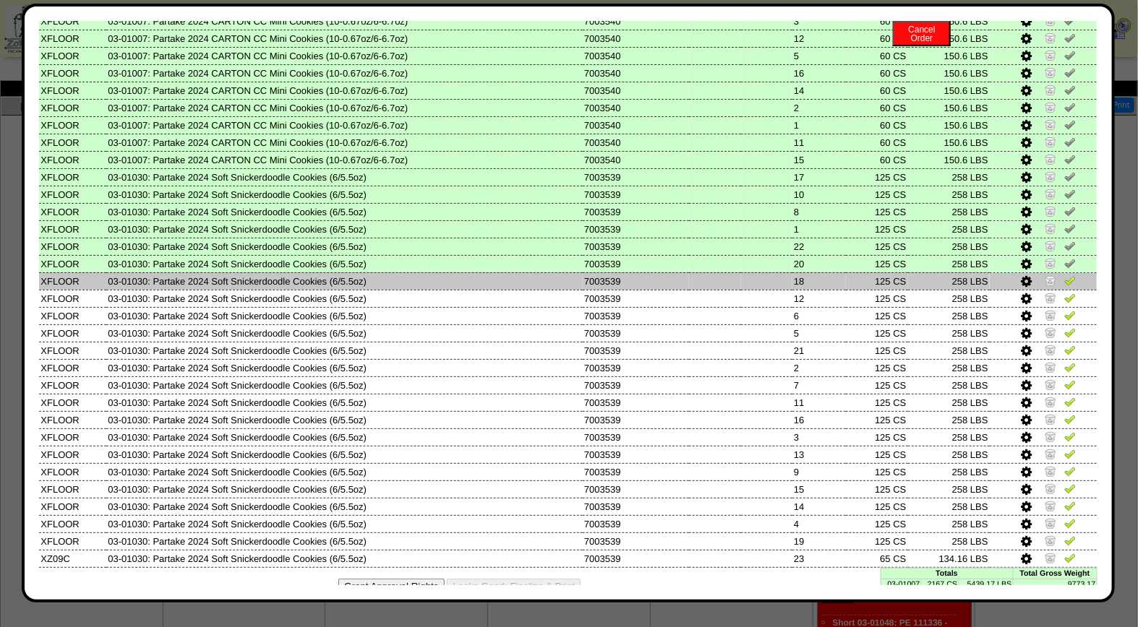
click at [1064, 275] on img at bounding box center [1070, 281] width 12 height 12
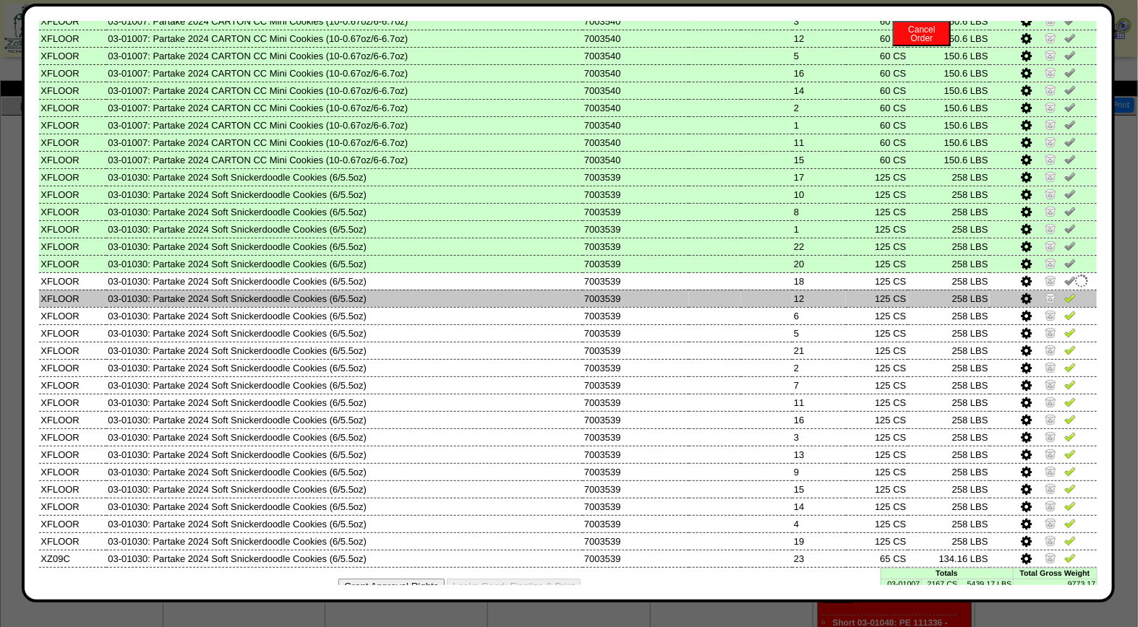
click at [1064, 292] on img at bounding box center [1070, 298] width 12 height 12
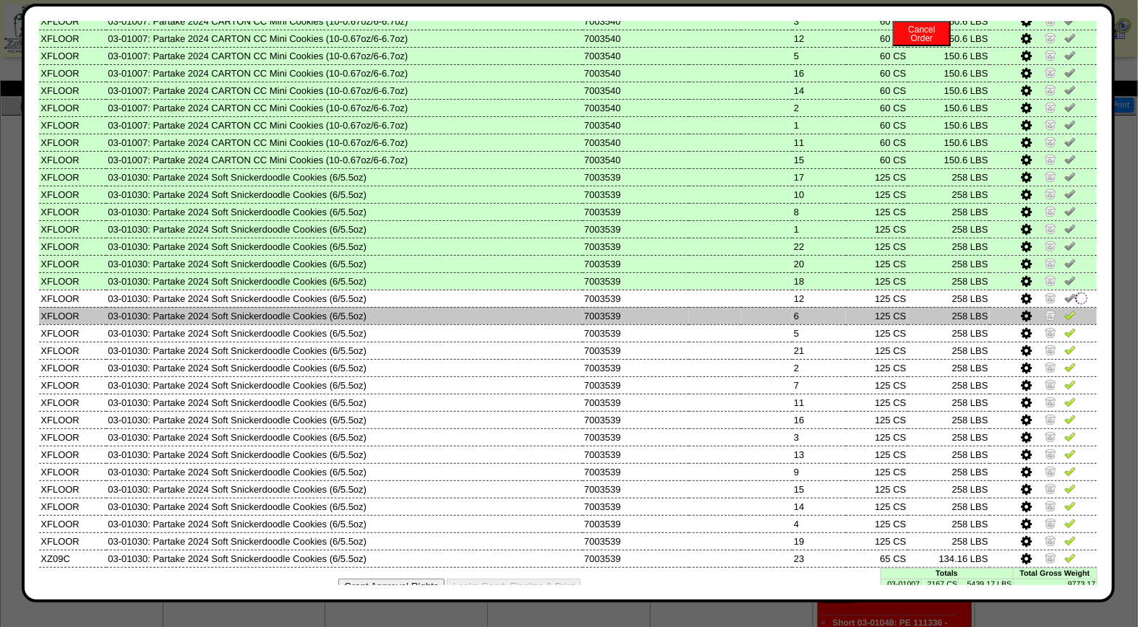
click at [1064, 309] on img at bounding box center [1070, 315] width 12 height 12
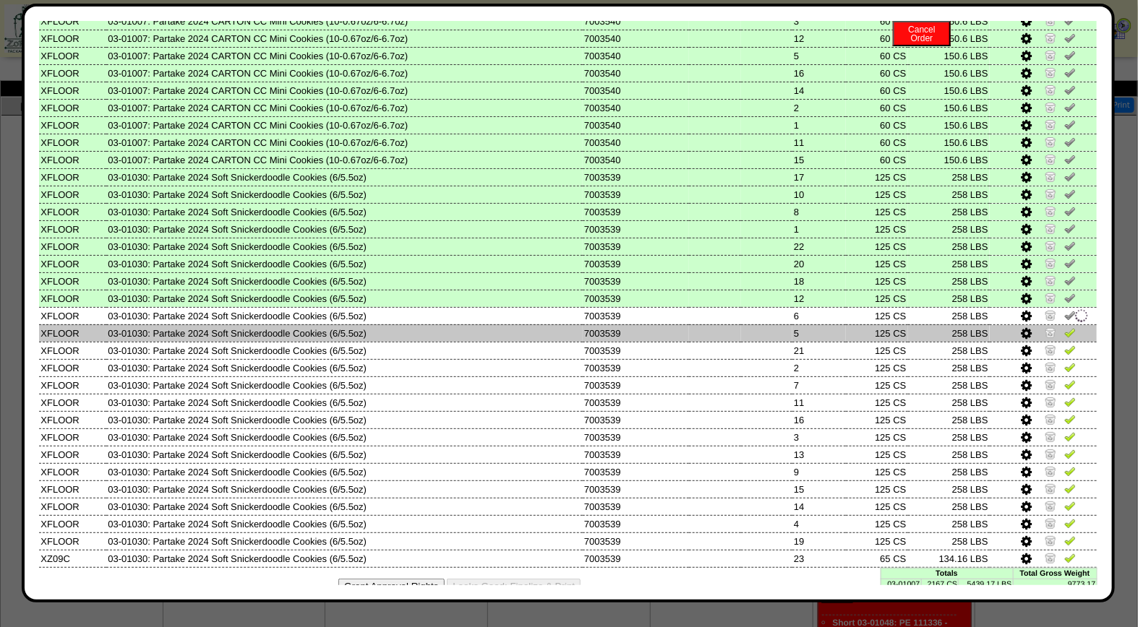
click at [1064, 327] on img at bounding box center [1070, 333] width 12 height 12
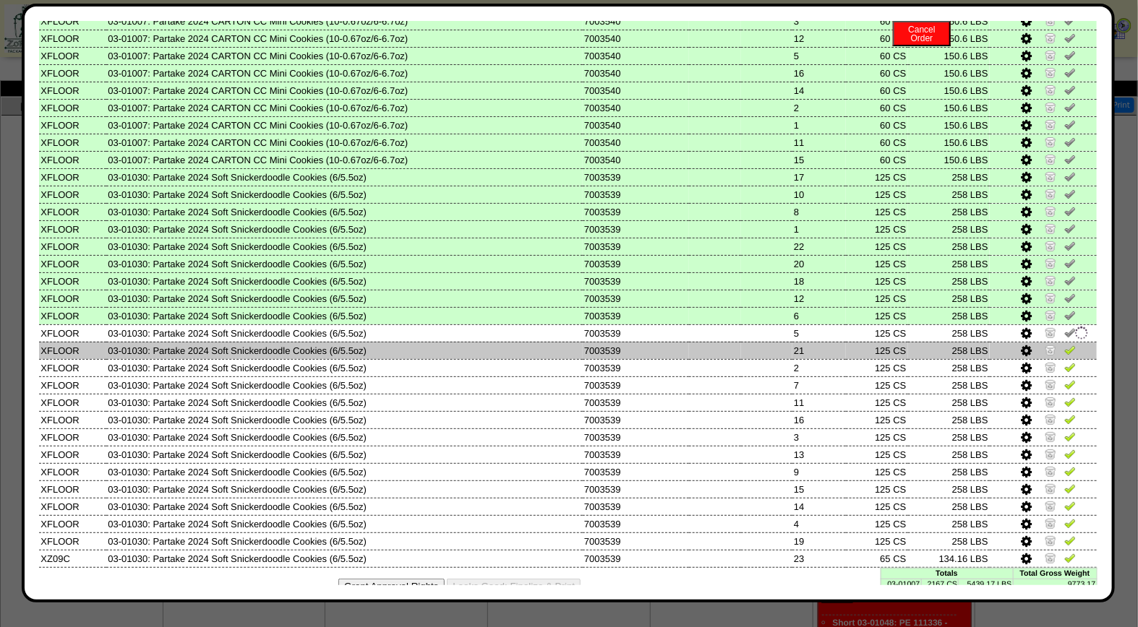
click at [1064, 344] on img at bounding box center [1070, 350] width 12 height 12
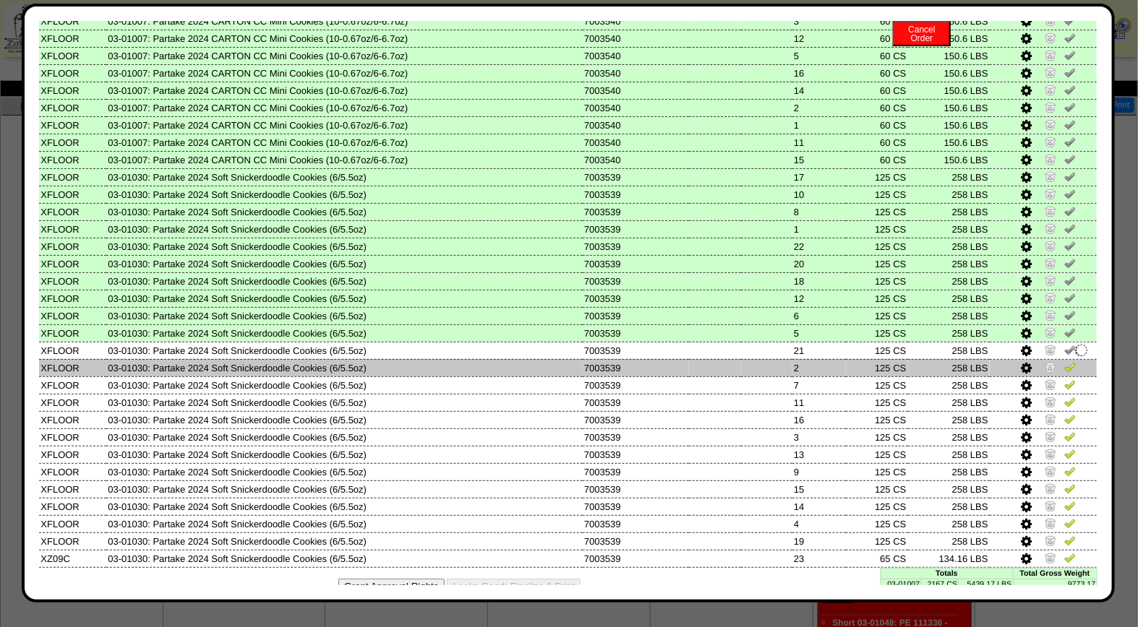
click at [1064, 364] on link at bounding box center [1070, 369] width 12 height 11
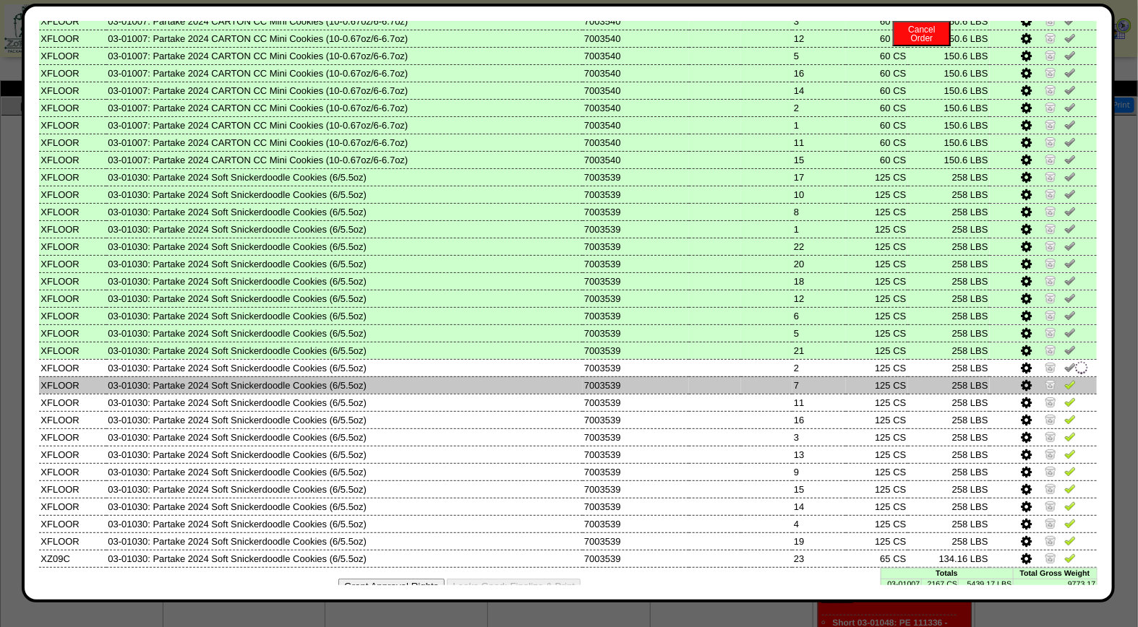
click at [1064, 379] on img at bounding box center [1070, 385] width 12 height 12
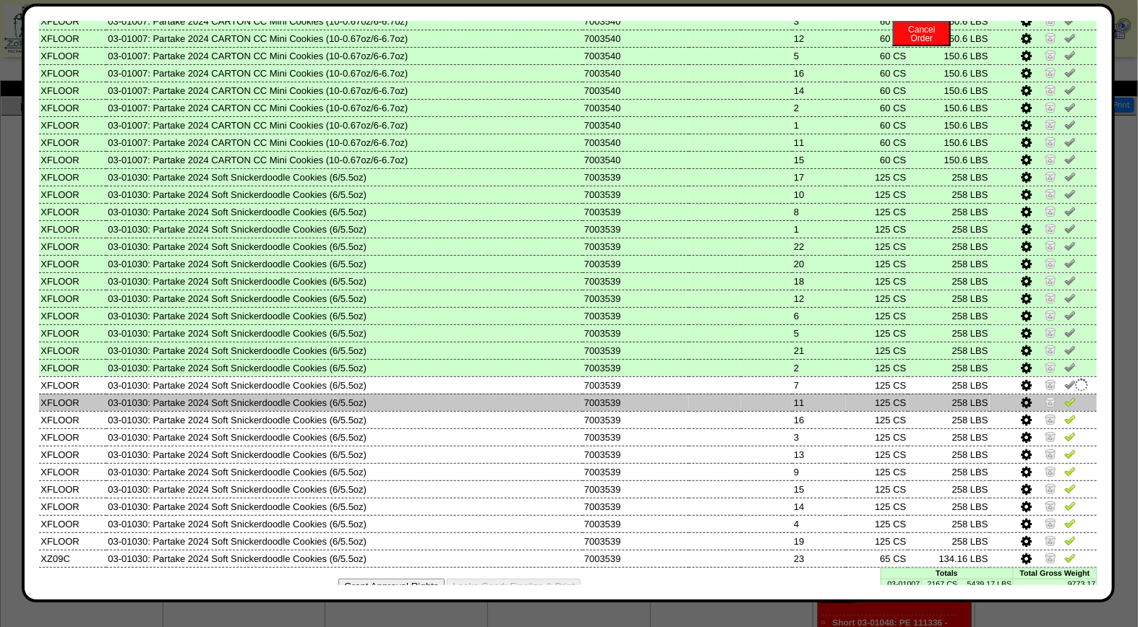
click at [1064, 396] on img at bounding box center [1070, 402] width 12 height 12
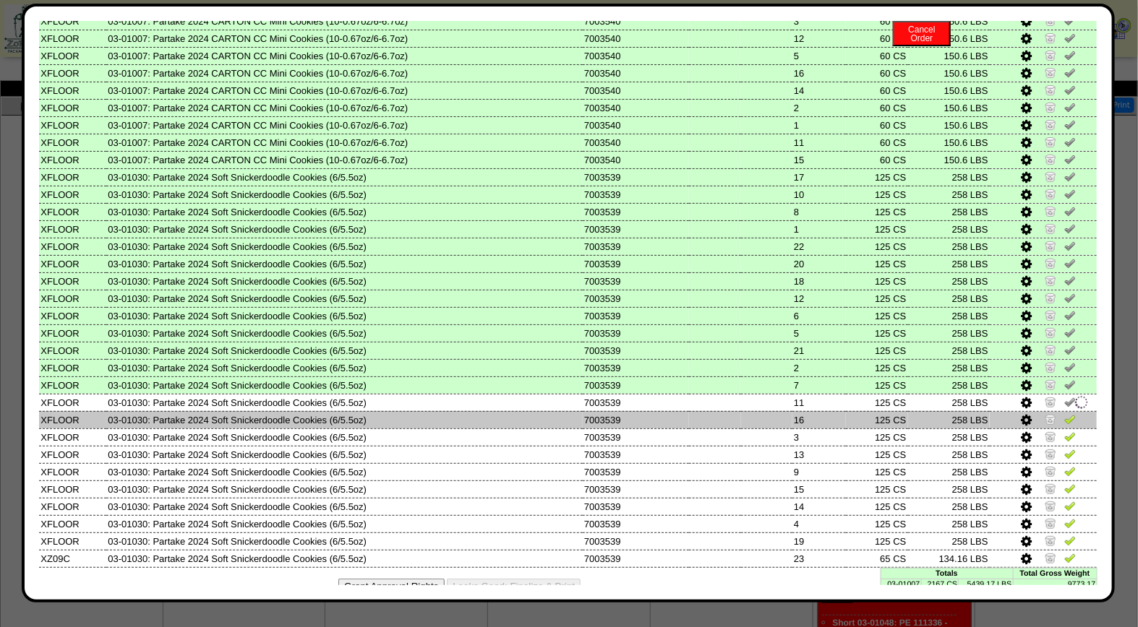
click at [1064, 413] on img at bounding box center [1070, 419] width 12 height 12
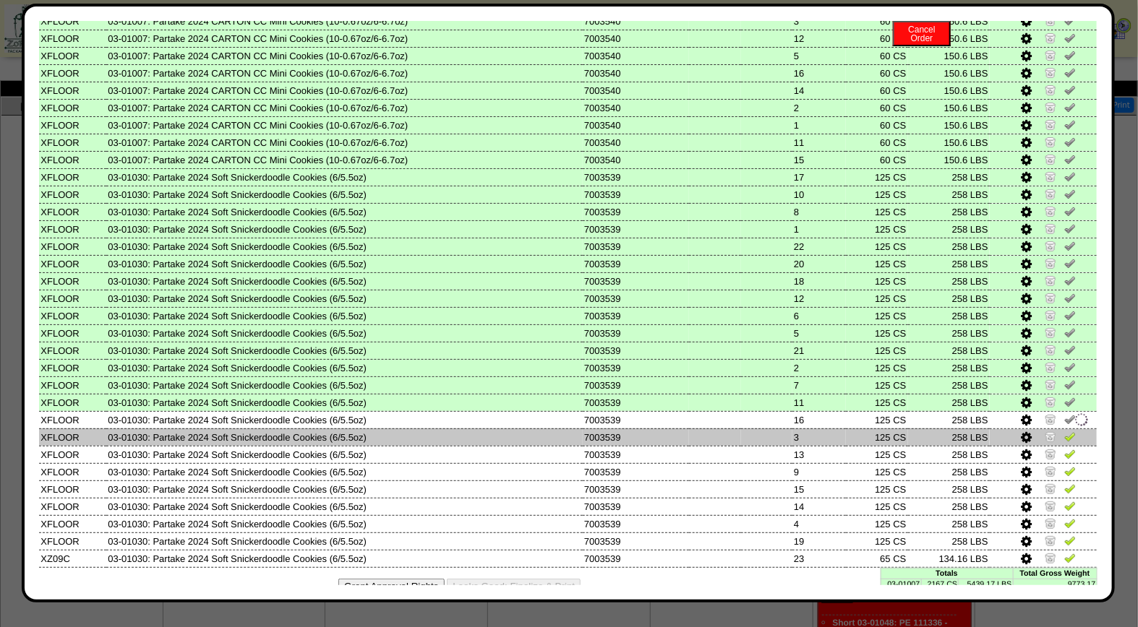
click at [1064, 431] on img at bounding box center [1070, 437] width 12 height 12
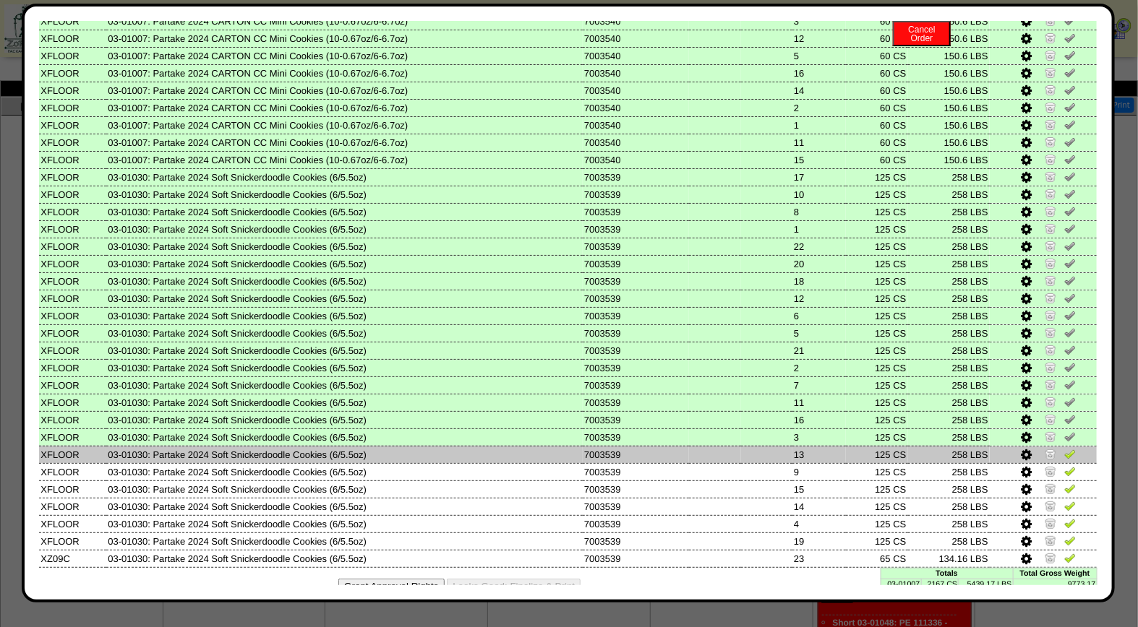
click at [1064, 448] on img at bounding box center [1070, 454] width 12 height 12
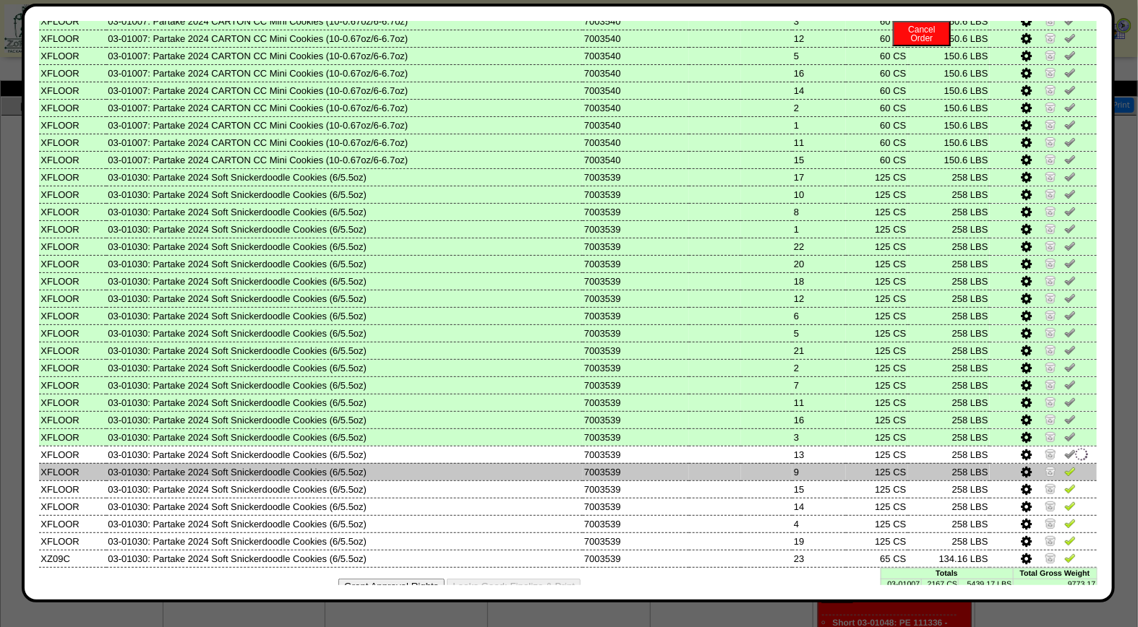
click at [1064, 466] on img at bounding box center [1070, 472] width 12 height 12
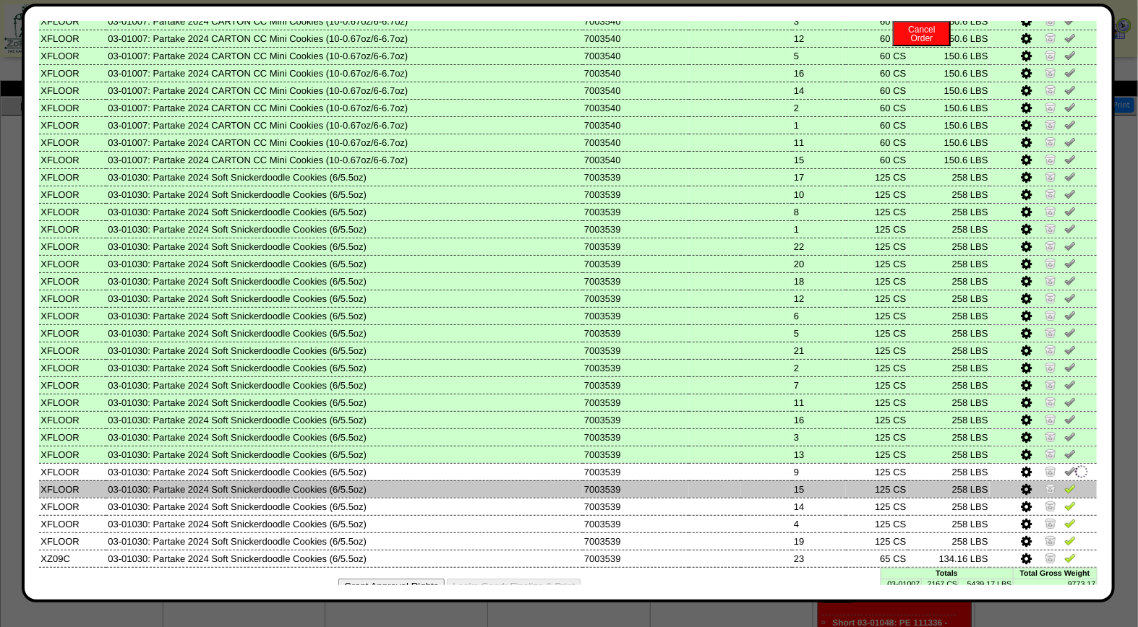
click at [1064, 483] on img at bounding box center [1070, 489] width 12 height 12
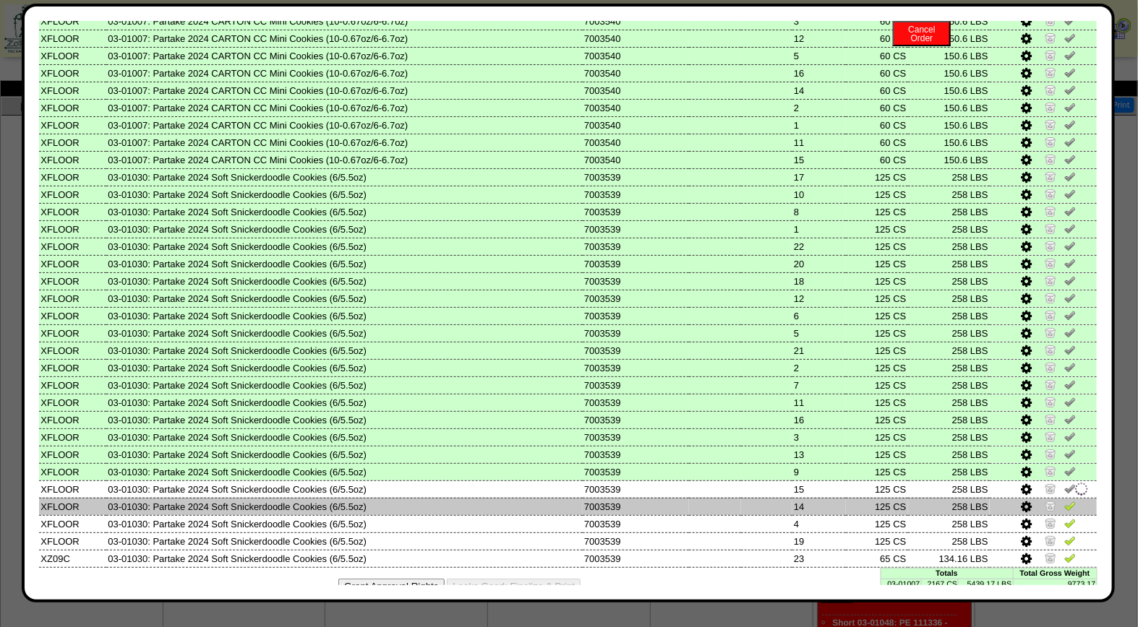
click at [1064, 500] on img at bounding box center [1070, 506] width 12 height 12
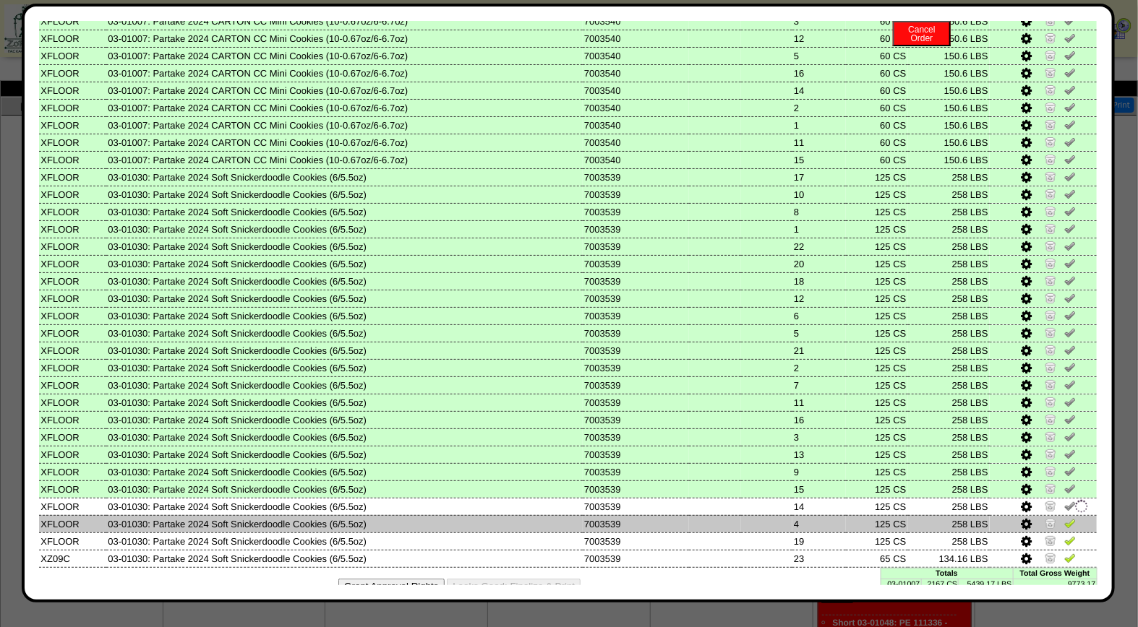
click at [1064, 518] on img at bounding box center [1070, 524] width 12 height 12
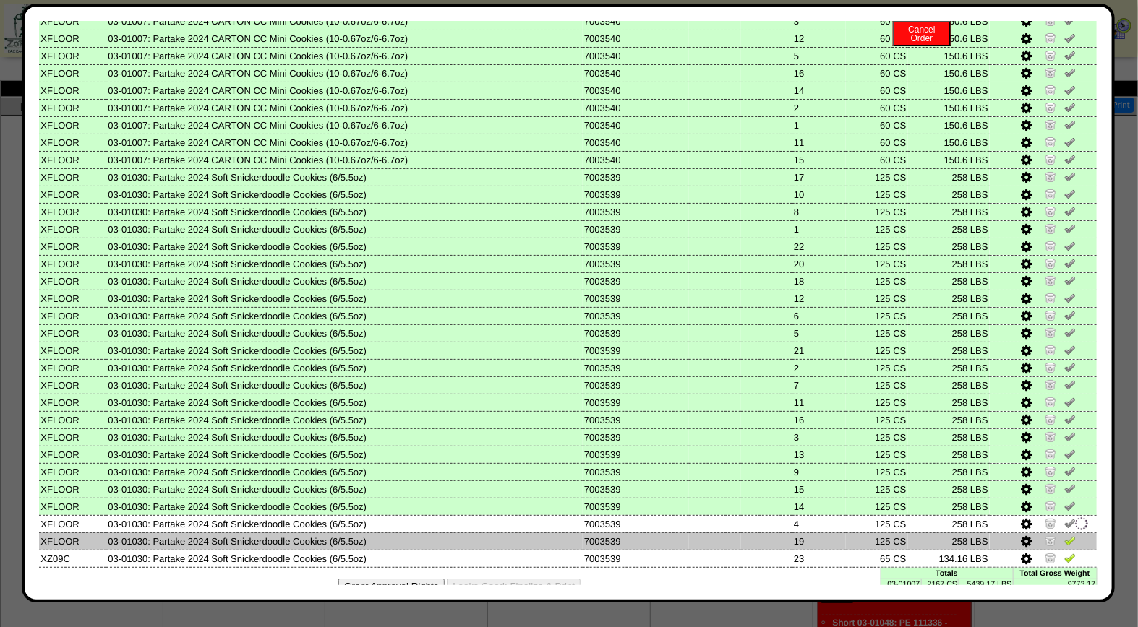
click at [1064, 535] on img at bounding box center [1070, 541] width 12 height 12
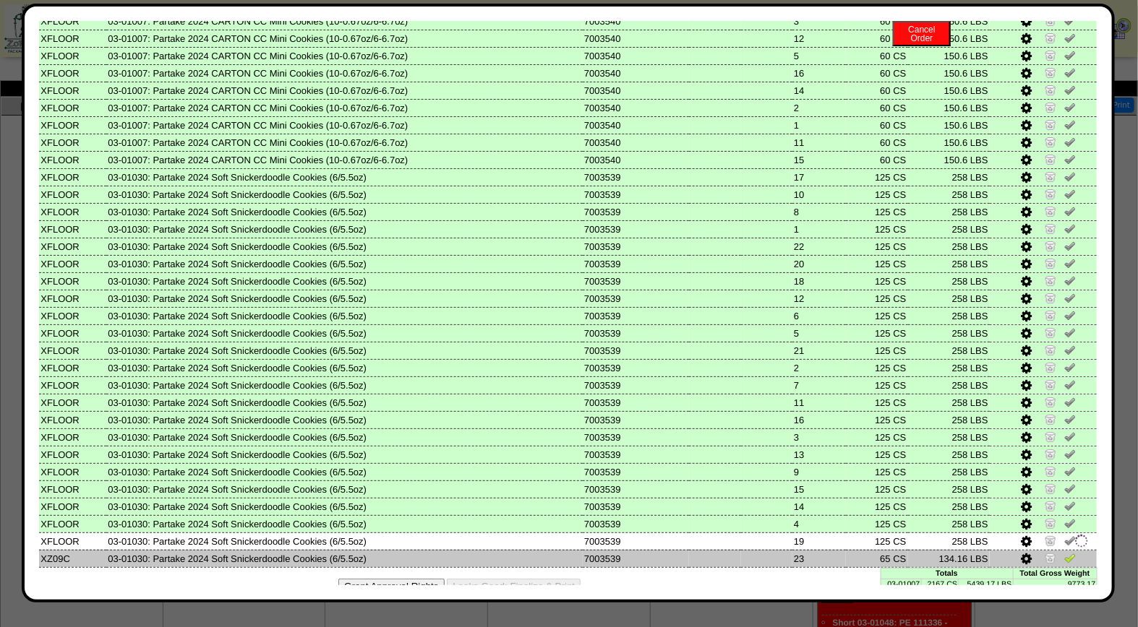
click at [1064, 552] on img at bounding box center [1070, 558] width 12 height 12
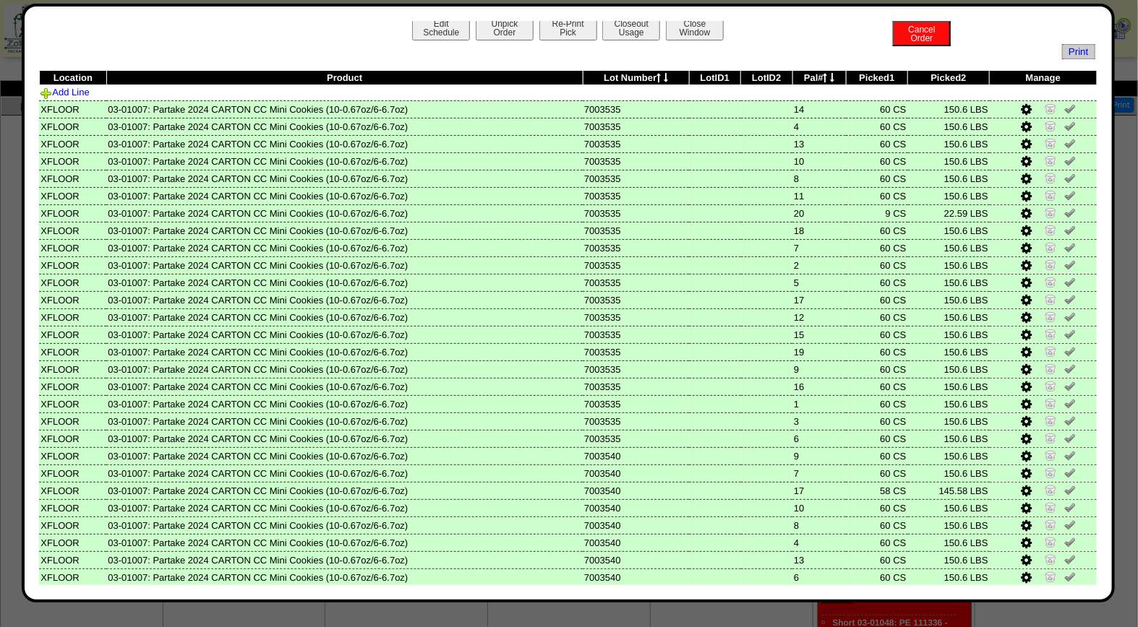
scroll to position [0, 0]
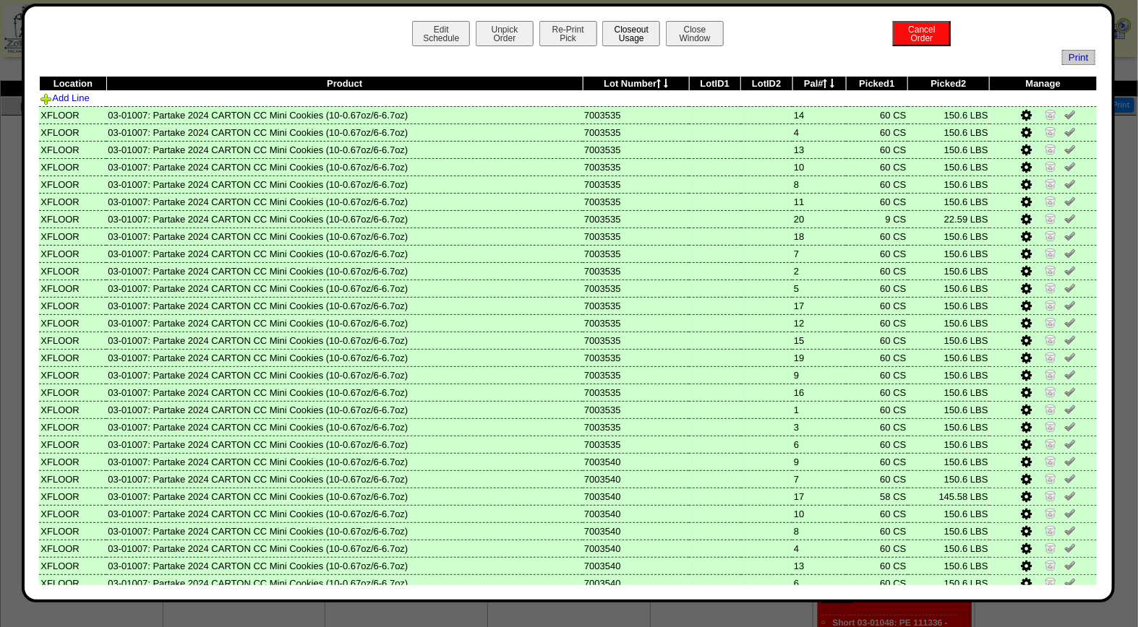
click at [627, 29] on button "Closeout Usage" at bounding box center [631, 33] width 58 height 25
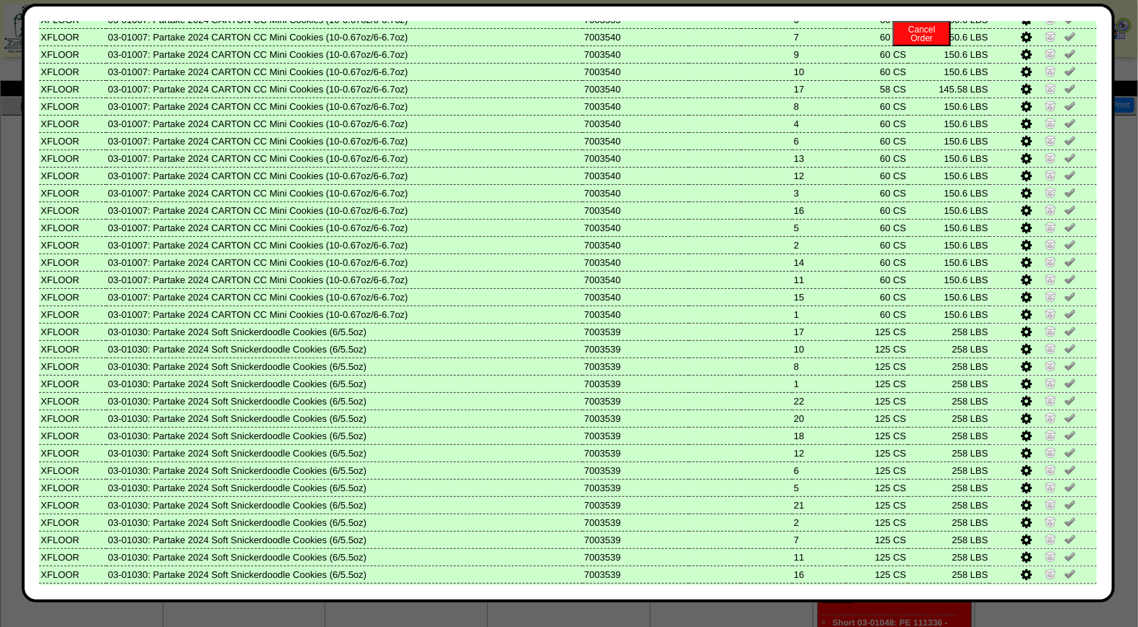
scroll to position [580, 0]
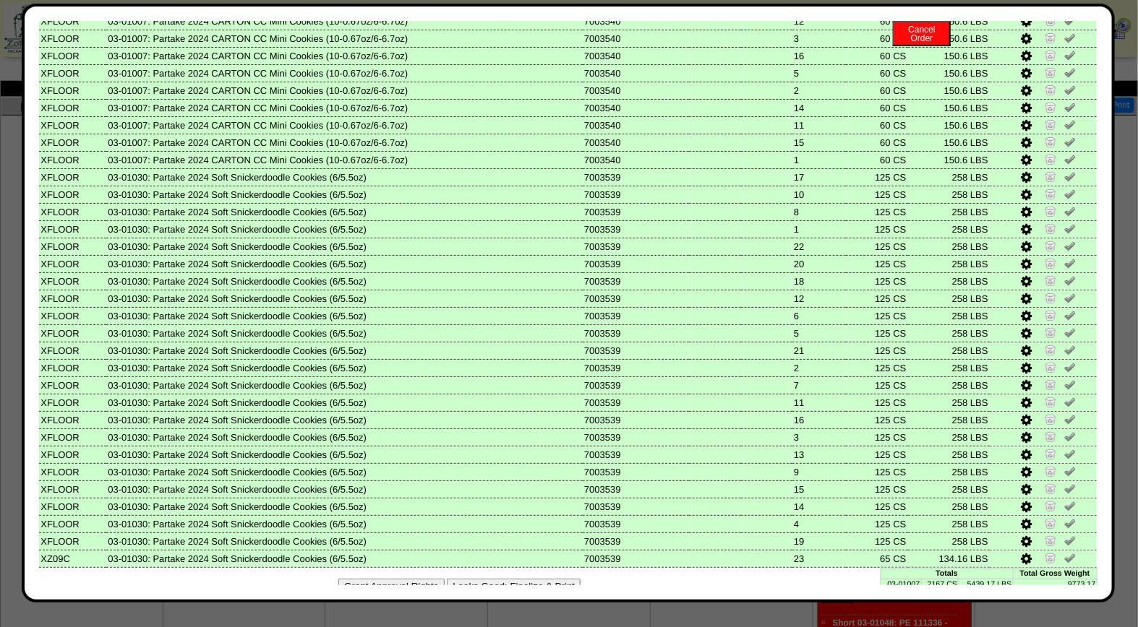
click at [533, 579] on button "Looks Good: Finalize & Print" at bounding box center [514, 586] width 134 height 15
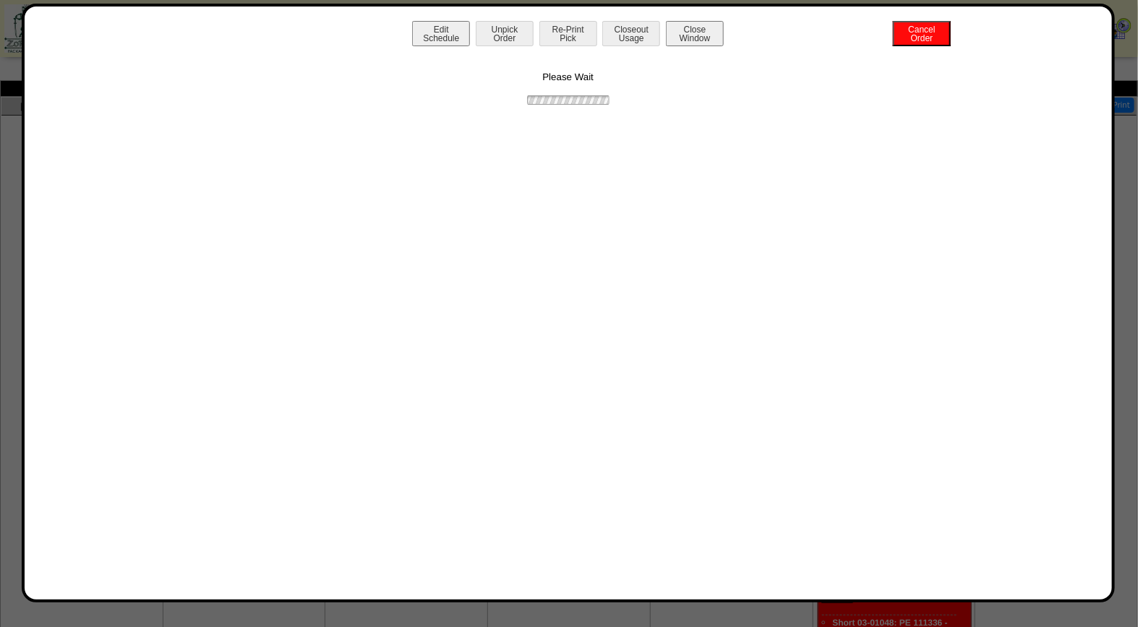
scroll to position [0, 0]
drag, startPoint x: 571, startPoint y: 26, endPoint x: 560, endPoint y: 74, distance: 48.9
click at [571, 26] on button "Print BOL" at bounding box center [568, 33] width 58 height 25
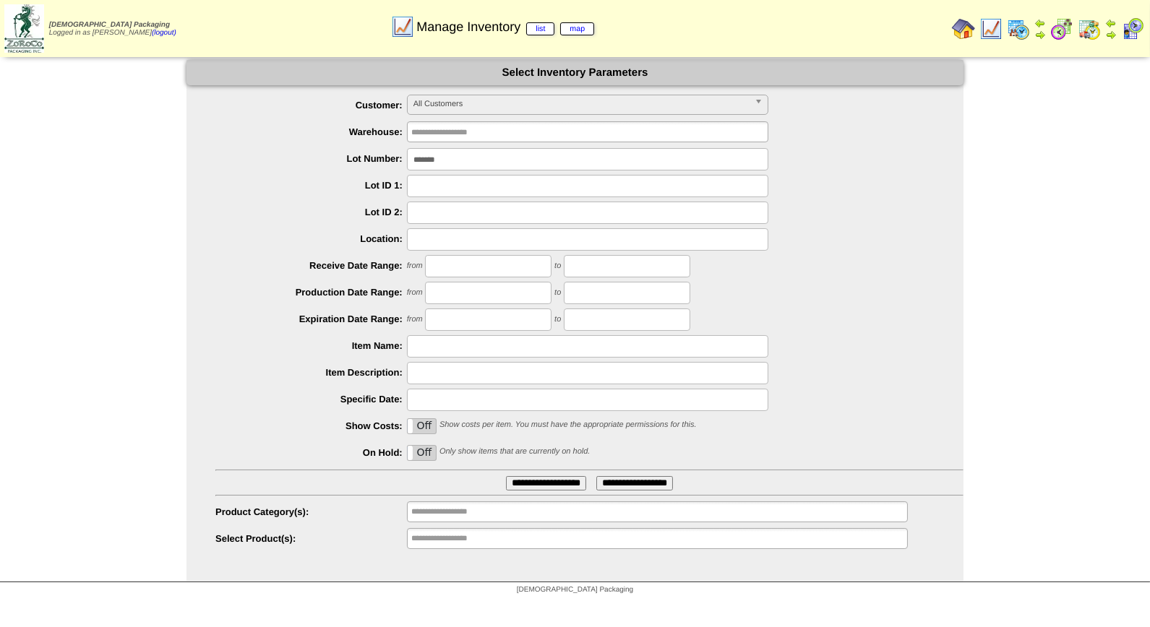
drag, startPoint x: 447, startPoint y: 163, endPoint x: 346, endPoint y: 163, distance: 101.2
click at [346, 163] on li "Lot Number: *******" at bounding box center [589, 159] width 748 height 22
